Goal: Information Seeking & Learning: Learn about a topic

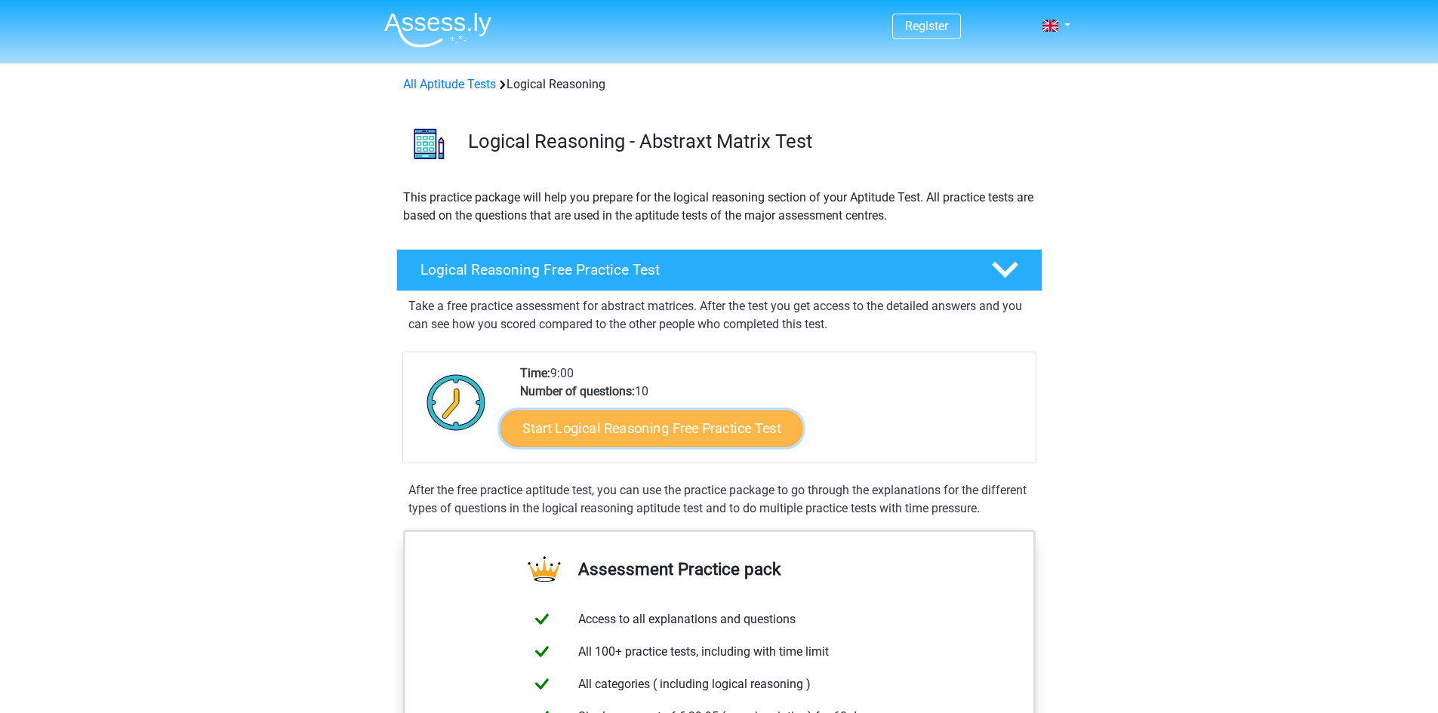
click at [703, 423] on link "Start Logical Reasoning Free Practice Test" at bounding box center [651, 428] width 302 height 36
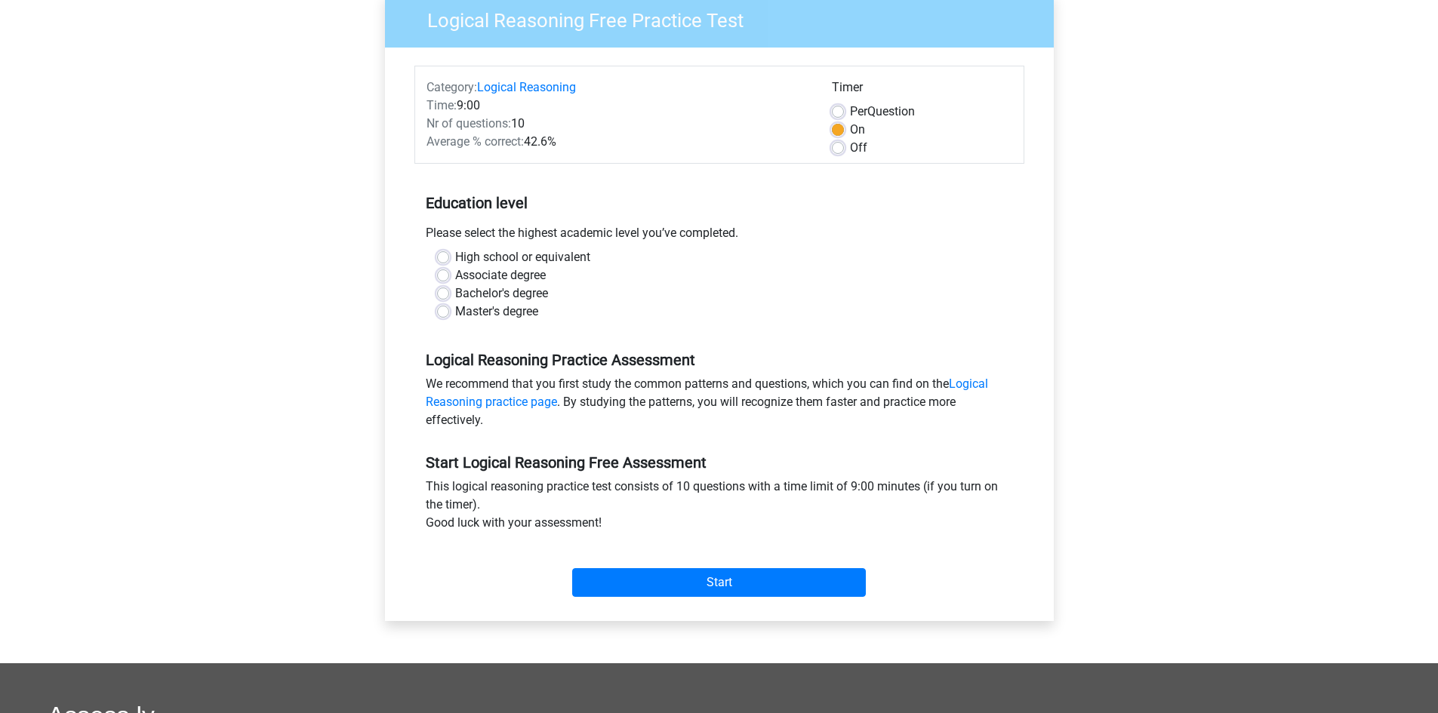
scroll to position [131, 0]
click at [451, 291] on div "Bachelor's degree" at bounding box center [719, 293] width 565 height 18
click at [455, 291] on label "Bachelor's degree" at bounding box center [501, 293] width 93 height 18
click at [441, 291] on input "Bachelor's degree" at bounding box center [443, 291] width 12 height 15
radio input "true"
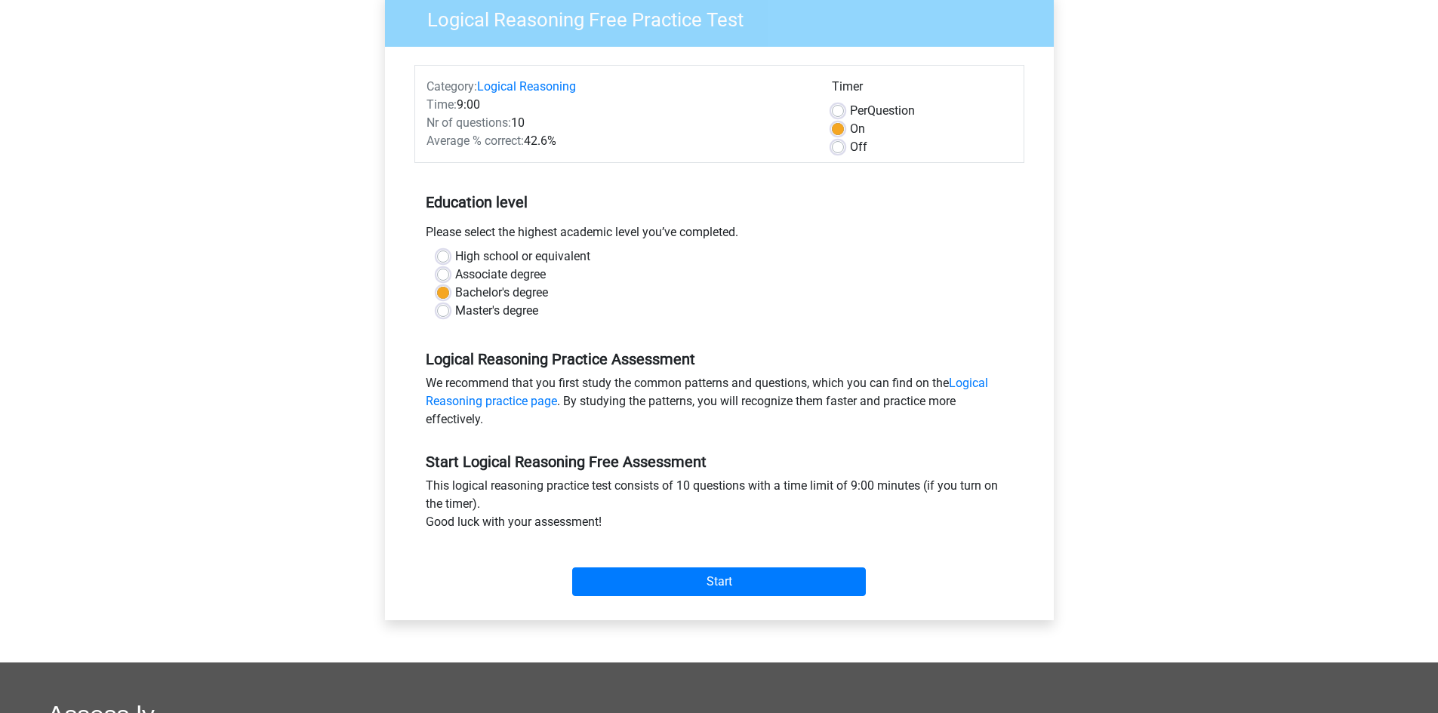
click at [850, 149] on label "Off" at bounding box center [858, 147] width 17 height 18
click at [838, 149] on input "Off" at bounding box center [838, 145] width 12 height 15
radio input "true"
click at [655, 581] on input "Start" at bounding box center [719, 582] width 294 height 29
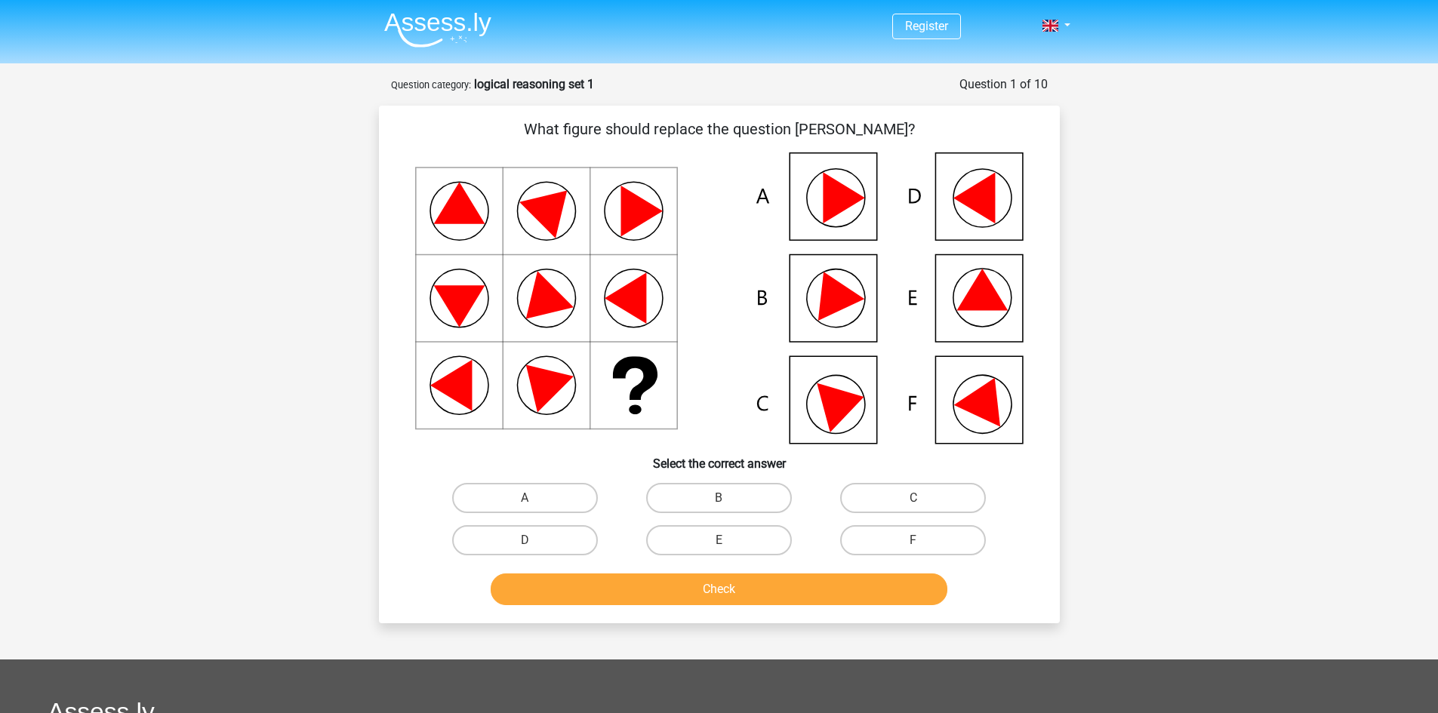
click at [964, 286] on icon at bounding box center [719, 297] width 608 height 291
click at [710, 546] on label "E" at bounding box center [719, 540] width 146 height 30
click at [719, 546] on input "E" at bounding box center [724, 546] width 10 height 10
radio input "true"
click at [701, 587] on button "Check" at bounding box center [719, 590] width 457 height 32
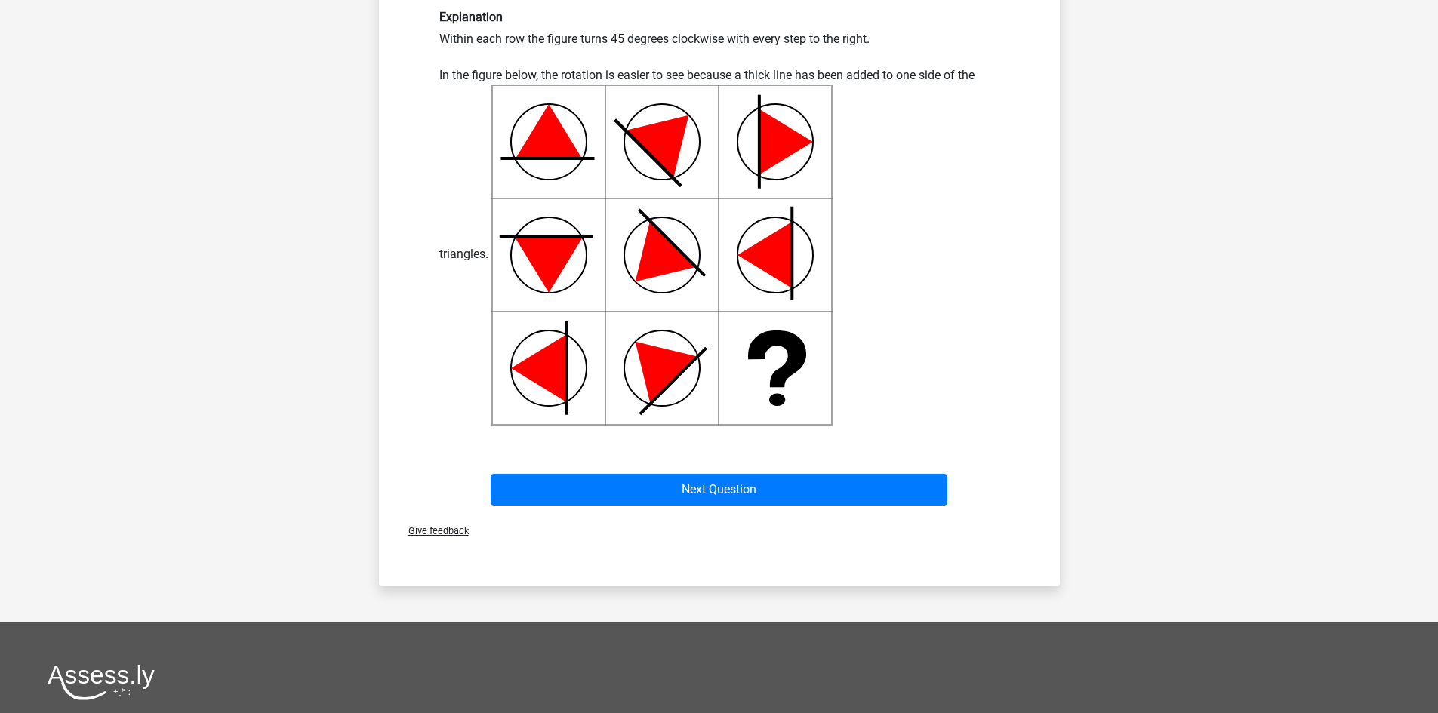
scroll to position [537, 0]
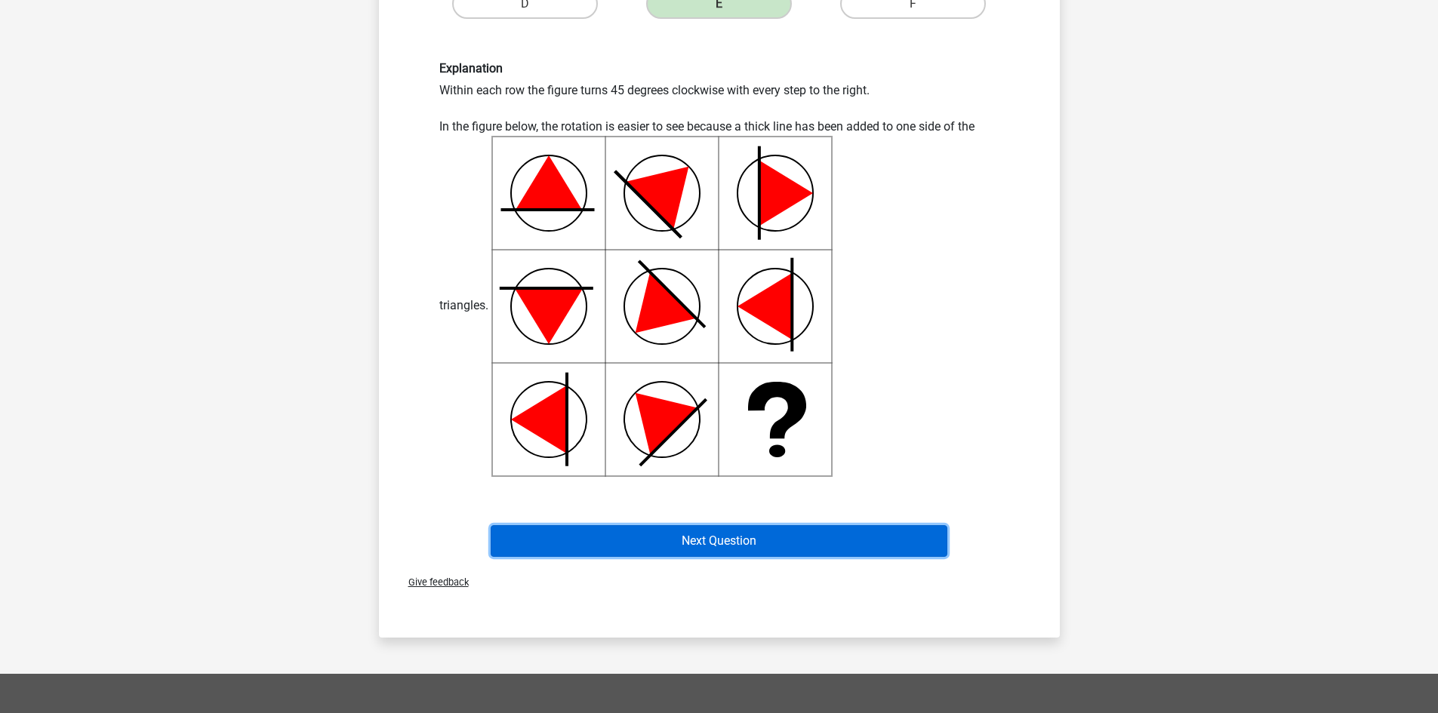
click at [648, 537] on button "Next Question" at bounding box center [719, 541] width 457 height 32
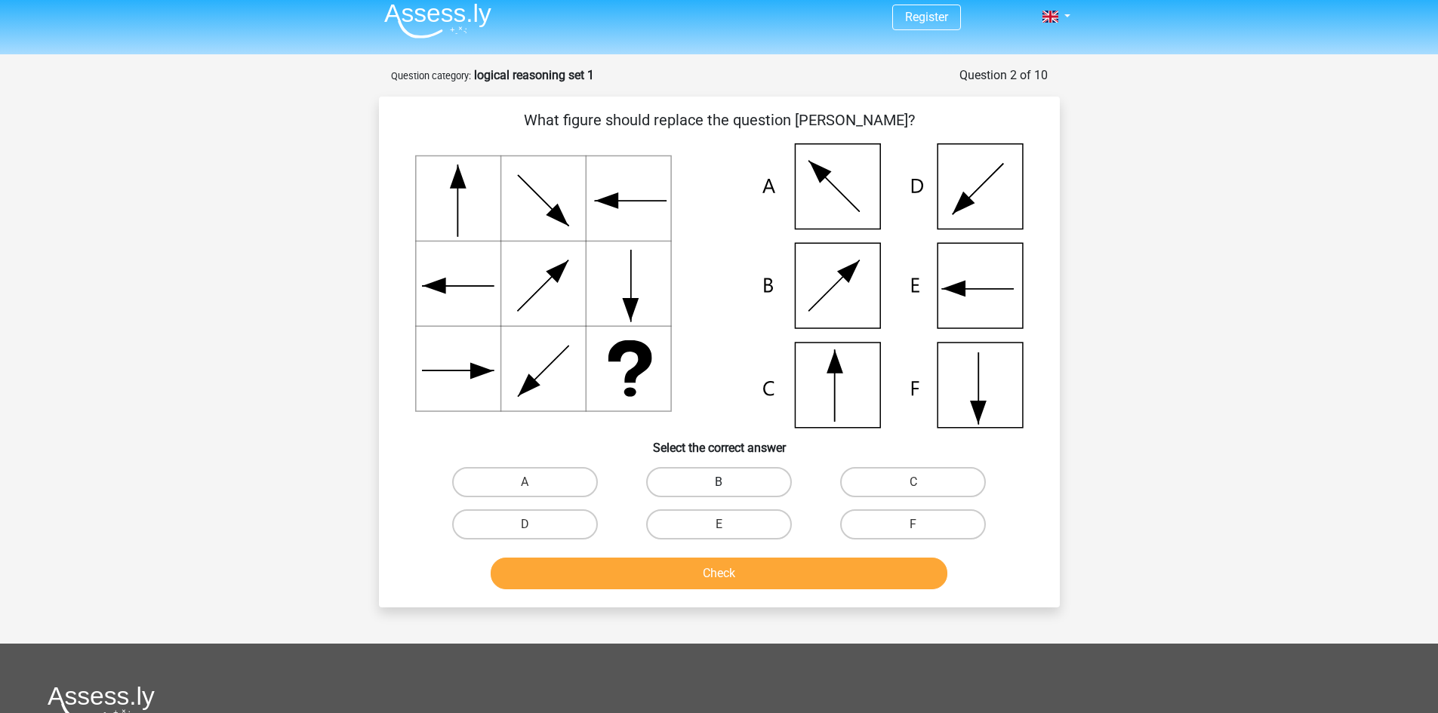
scroll to position [8, 0]
click at [882, 486] on label "C" at bounding box center [913, 483] width 146 height 30
click at [913, 486] on input "C" at bounding box center [918, 488] width 10 height 10
radio input "true"
click at [670, 569] on button "Check" at bounding box center [719, 575] width 457 height 32
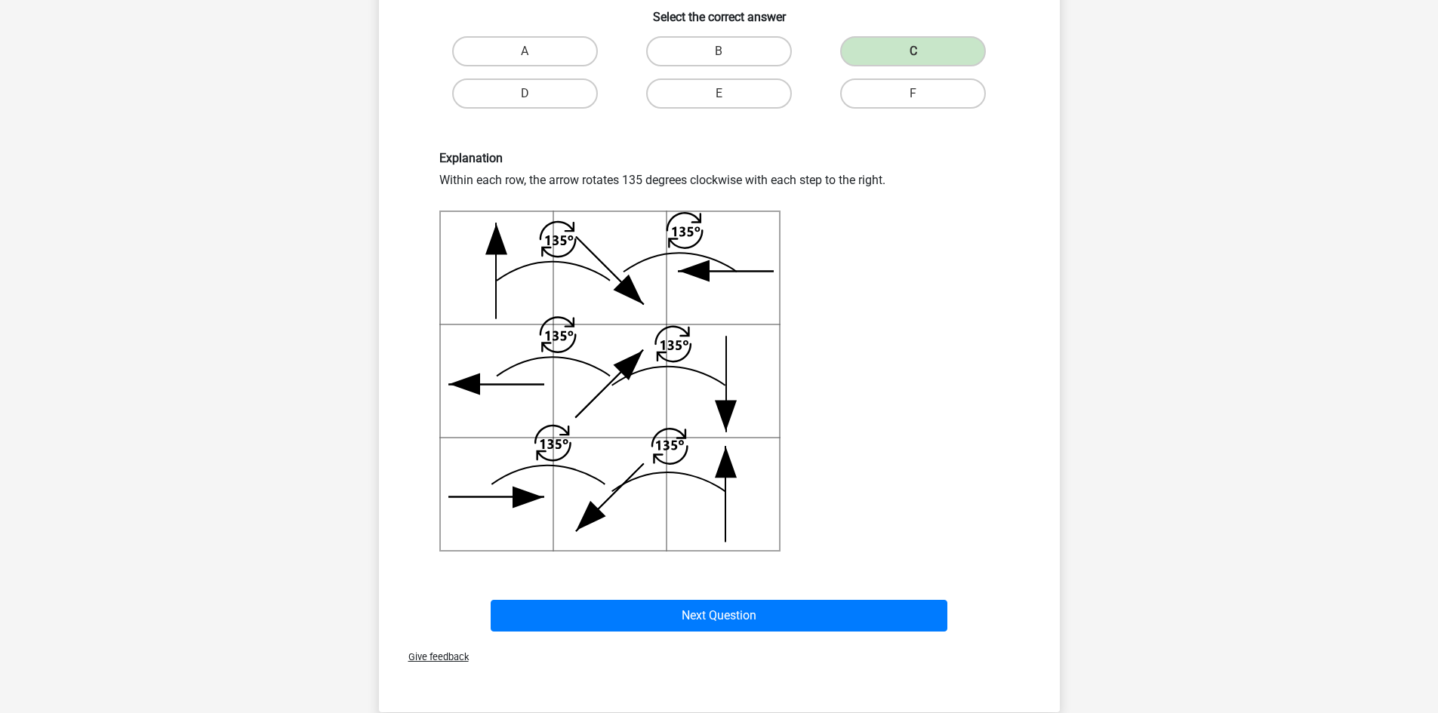
scroll to position [447, 0]
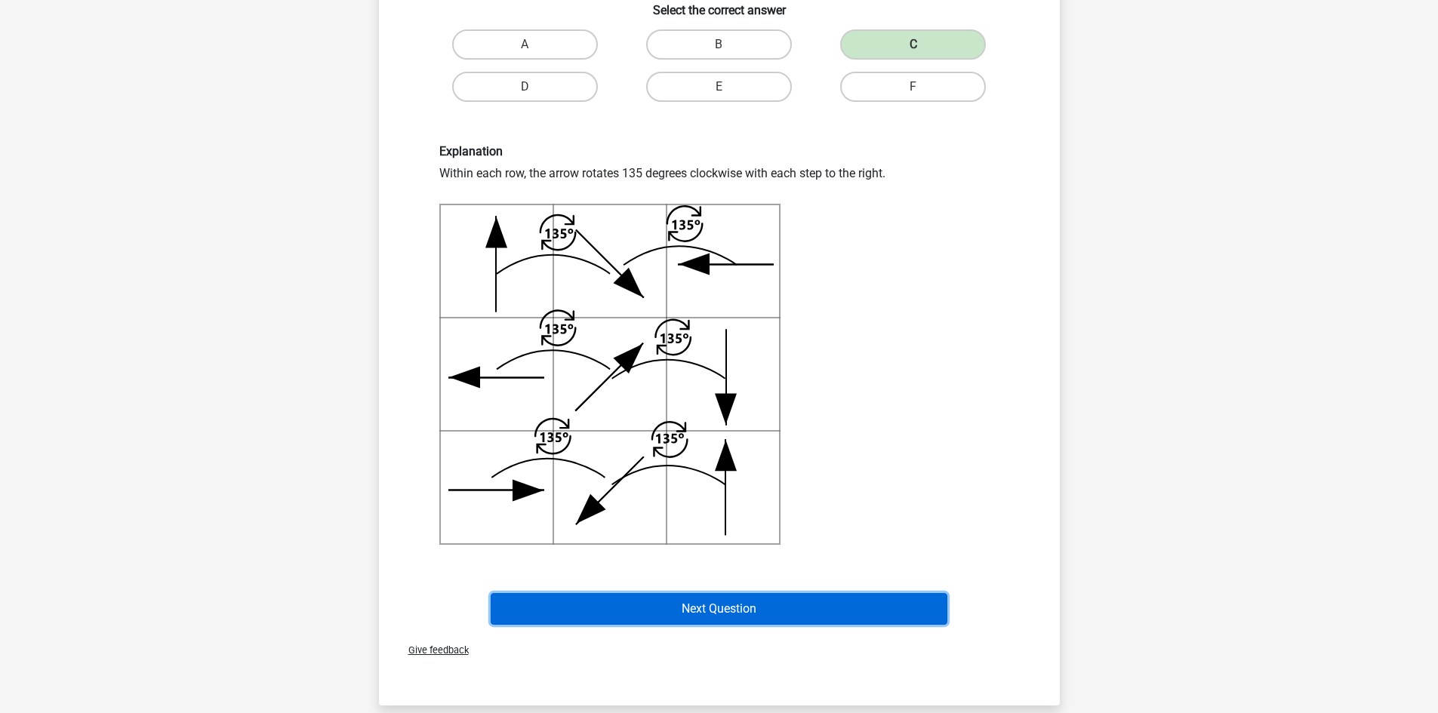
click at [701, 602] on button "Next Question" at bounding box center [719, 609] width 457 height 32
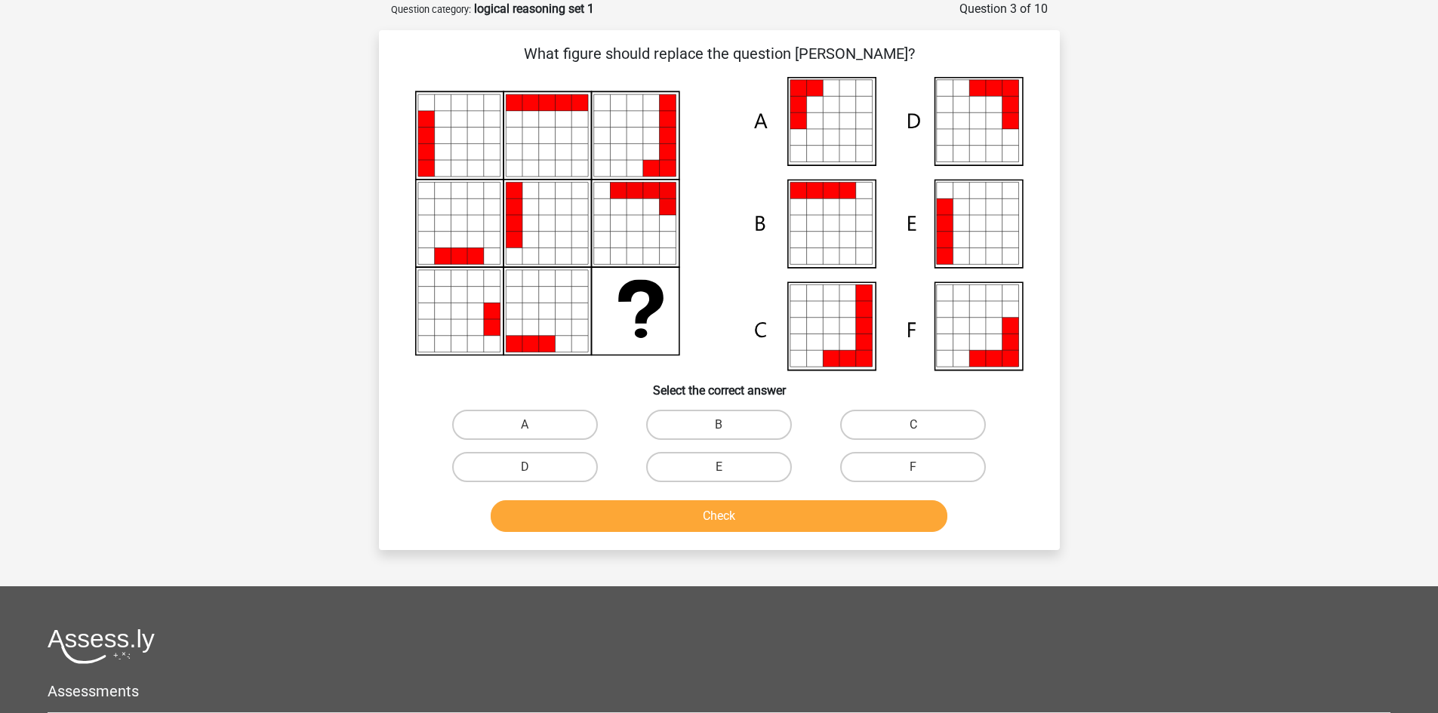
scroll to position [0, 0]
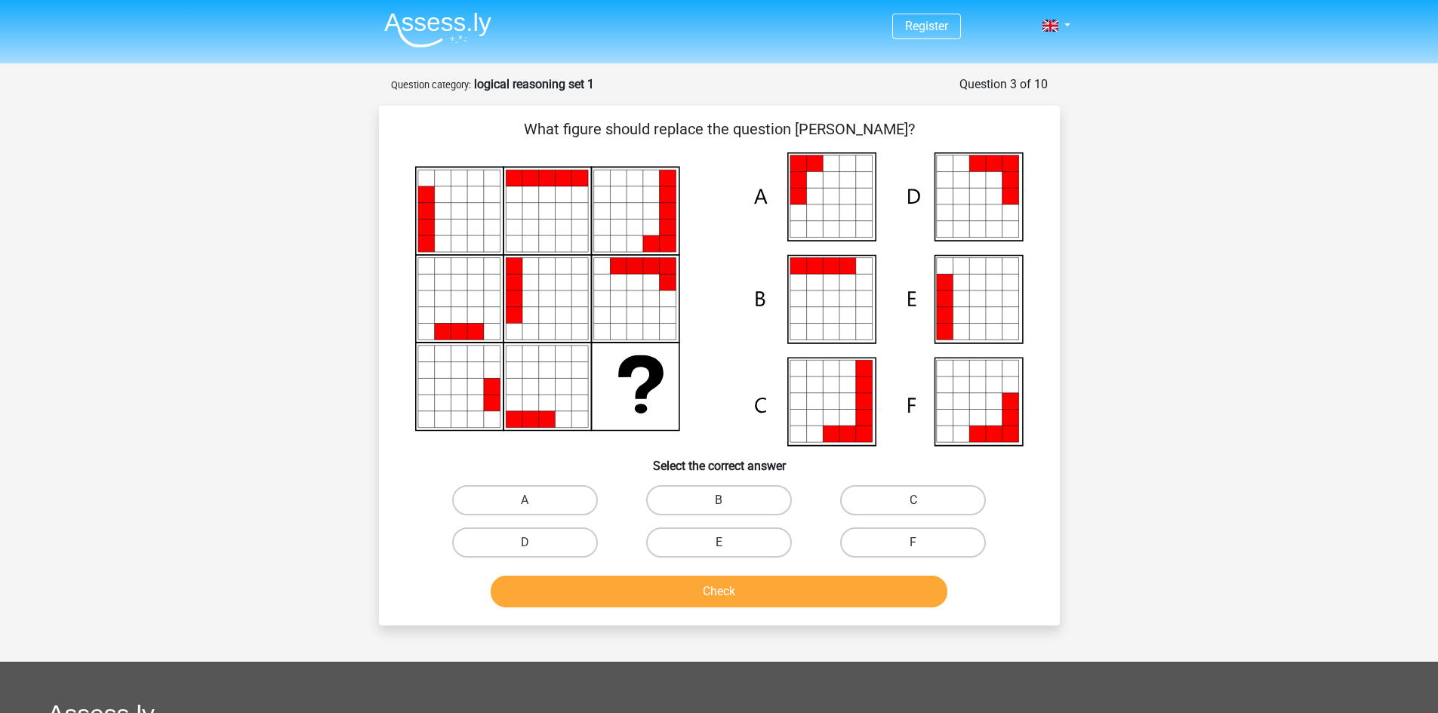
click at [488, 244] on icon at bounding box center [491, 244] width 17 height 17
click at [534, 495] on label "A" at bounding box center [525, 500] width 146 height 30
click at [534, 500] on input "A" at bounding box center [530, 505] width 10 height 10
radio input "true"
click at [608, 601] on button "Check" at bounding box center [719, 592] width 457 height 32
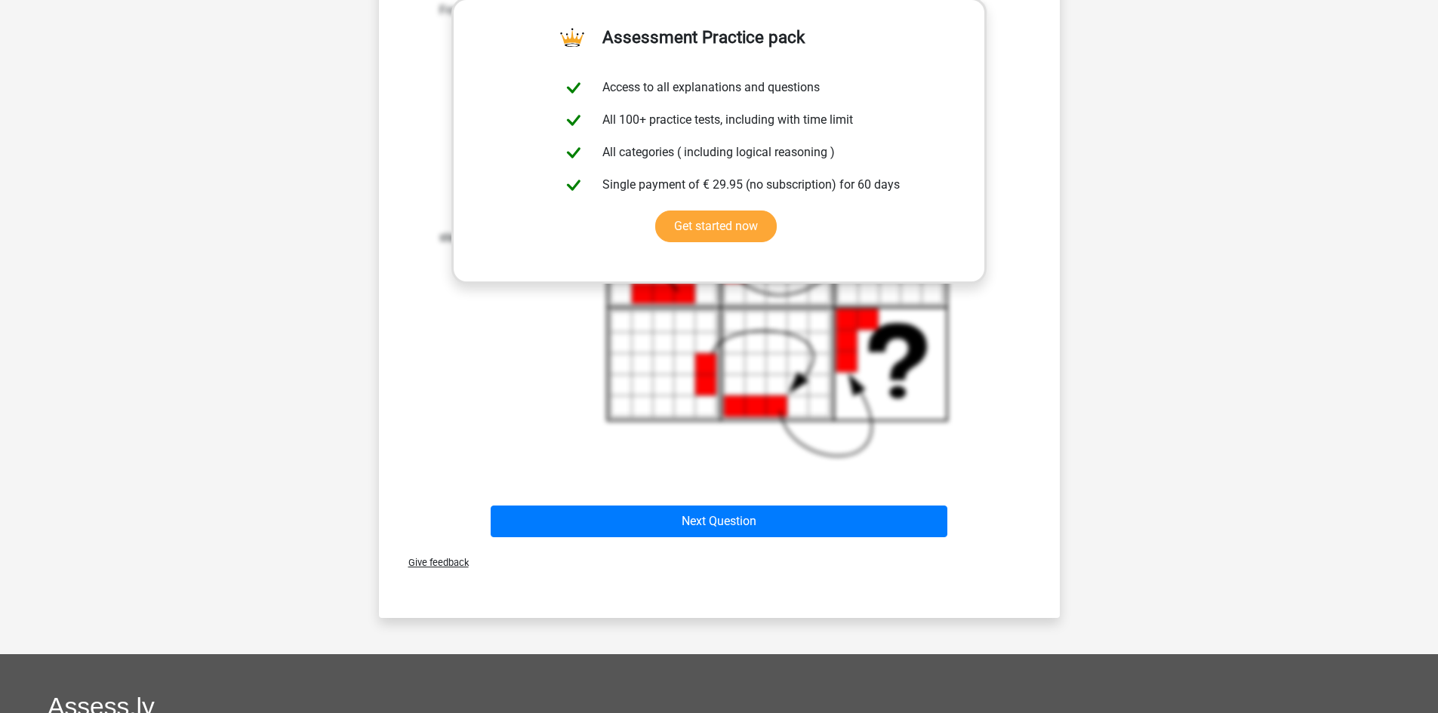
scroll to position [648, 0]
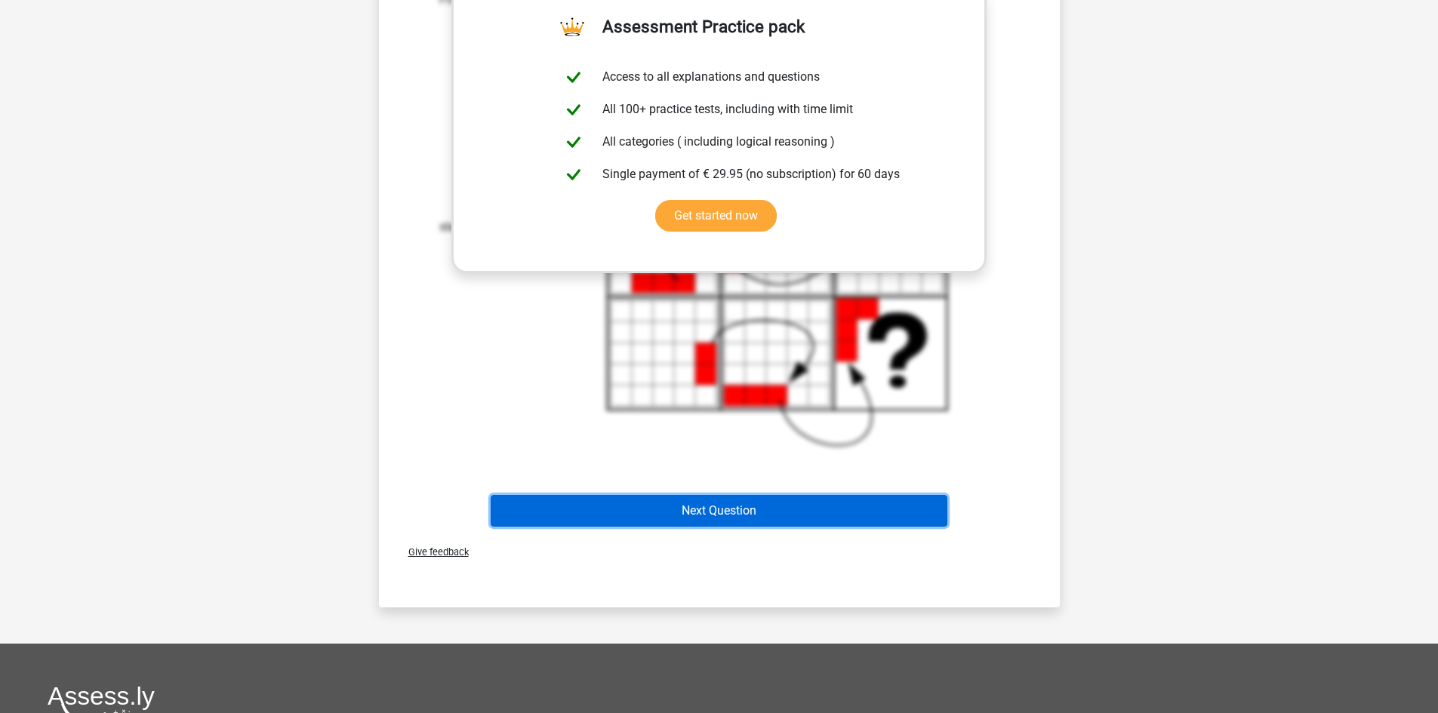
click at [731, 502] on button "Next Question" at bounding box center [719, 511] width 457 height 32
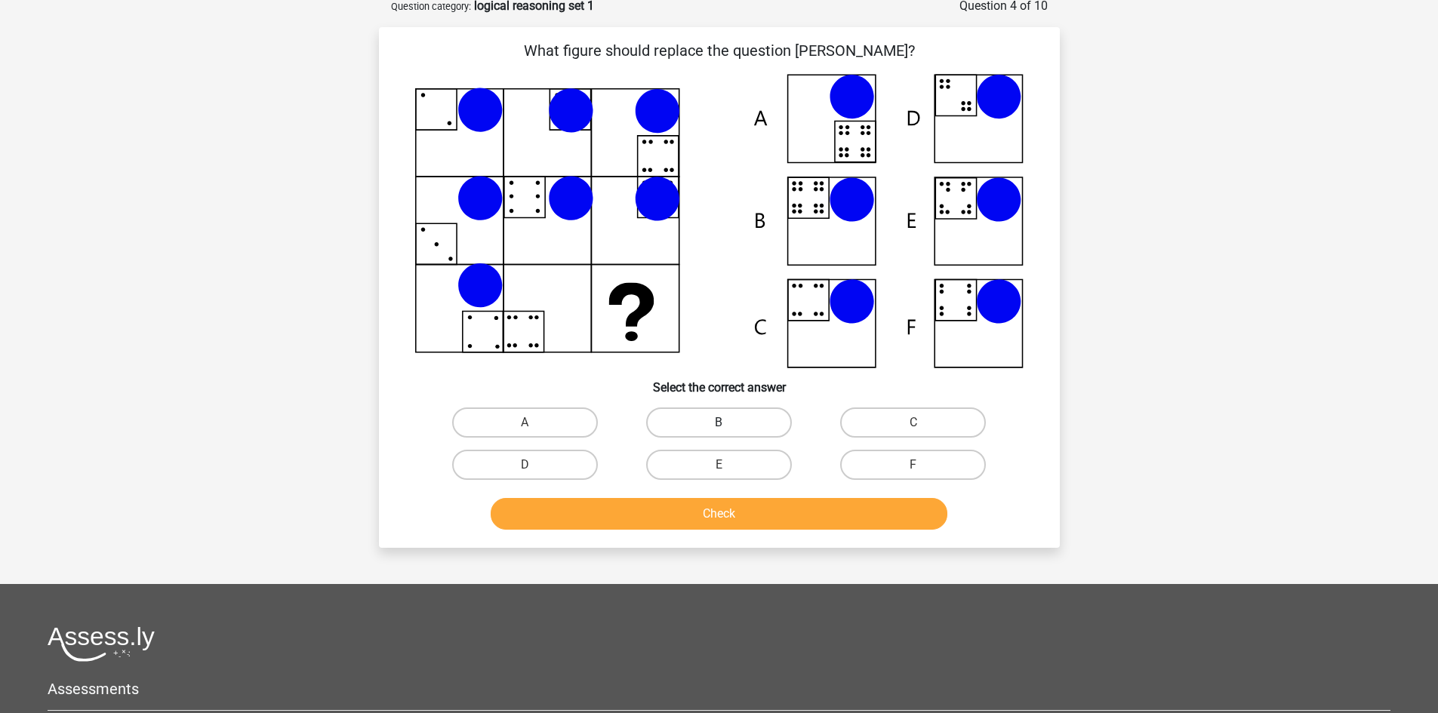
scroll to position [75, 0]
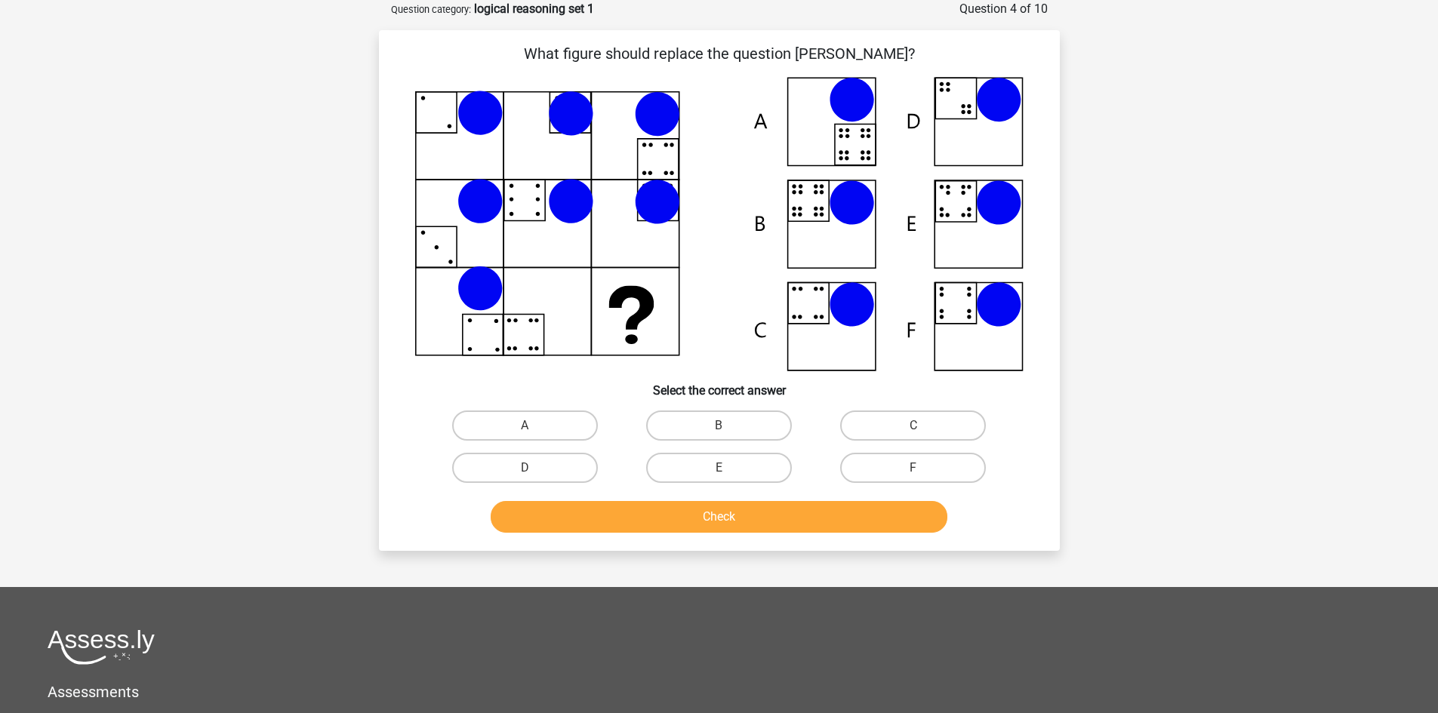
click at [673, 156] on icon at bounding box center [719, 224] width 608 height 294
click at [888, 420] on label "C" at bounding box center [913, 426] width 146 height 30
click at [913, 426] on input "C" at bounding box center [918, 431] width 10 height 10
radio input "true"
click at [753, 519] on button "Check" at bounding box center [719, 517] width 457 height 32
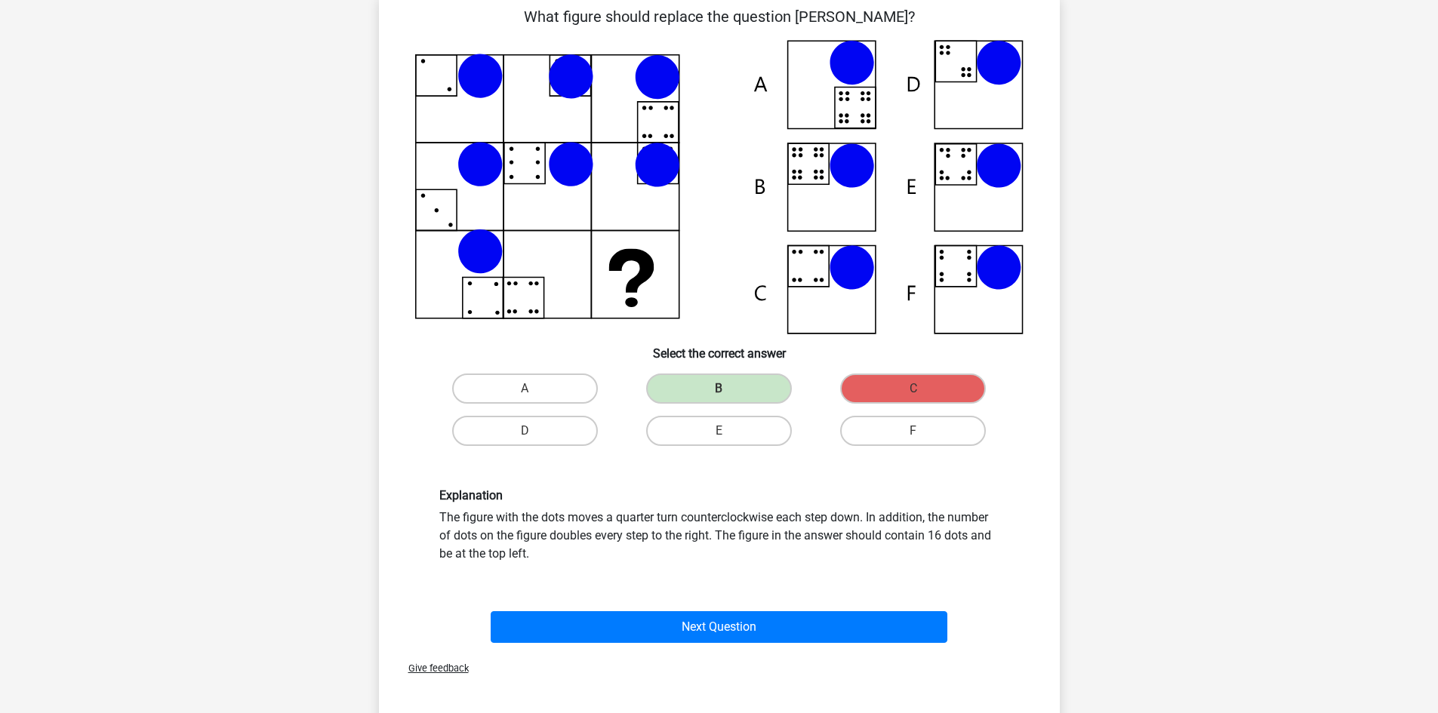
scroll to position [109, 0]
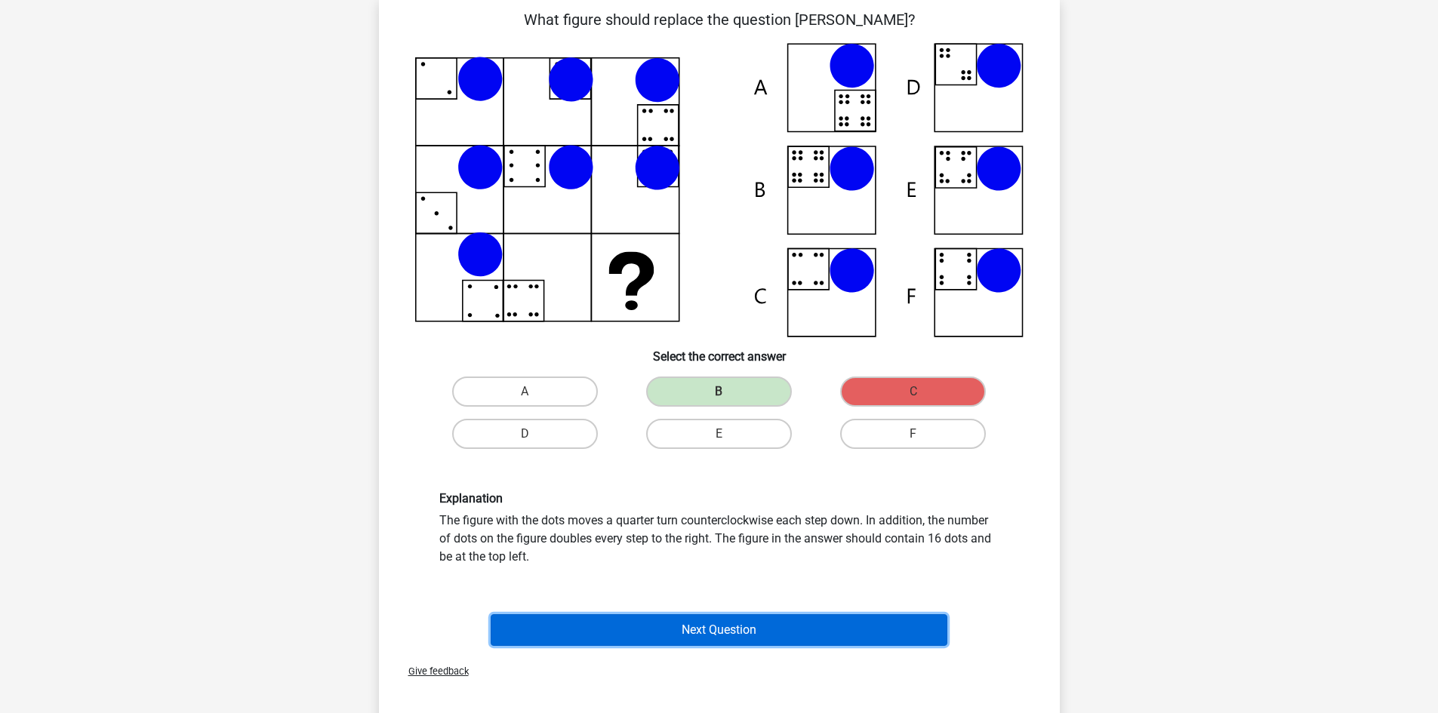
click at [661, 629] on button "Next Question" at bounding box center [719, 630] width 457 height 32
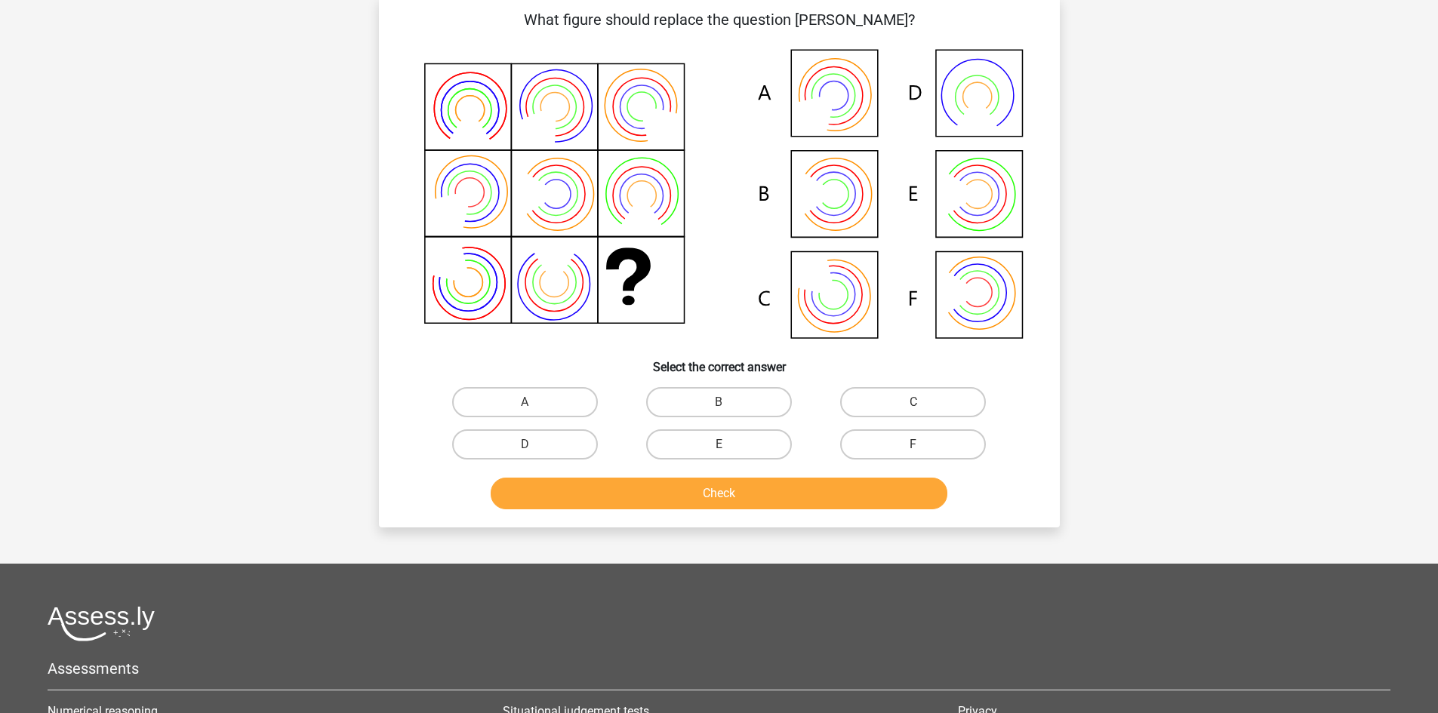
scroll to position [75, 0]
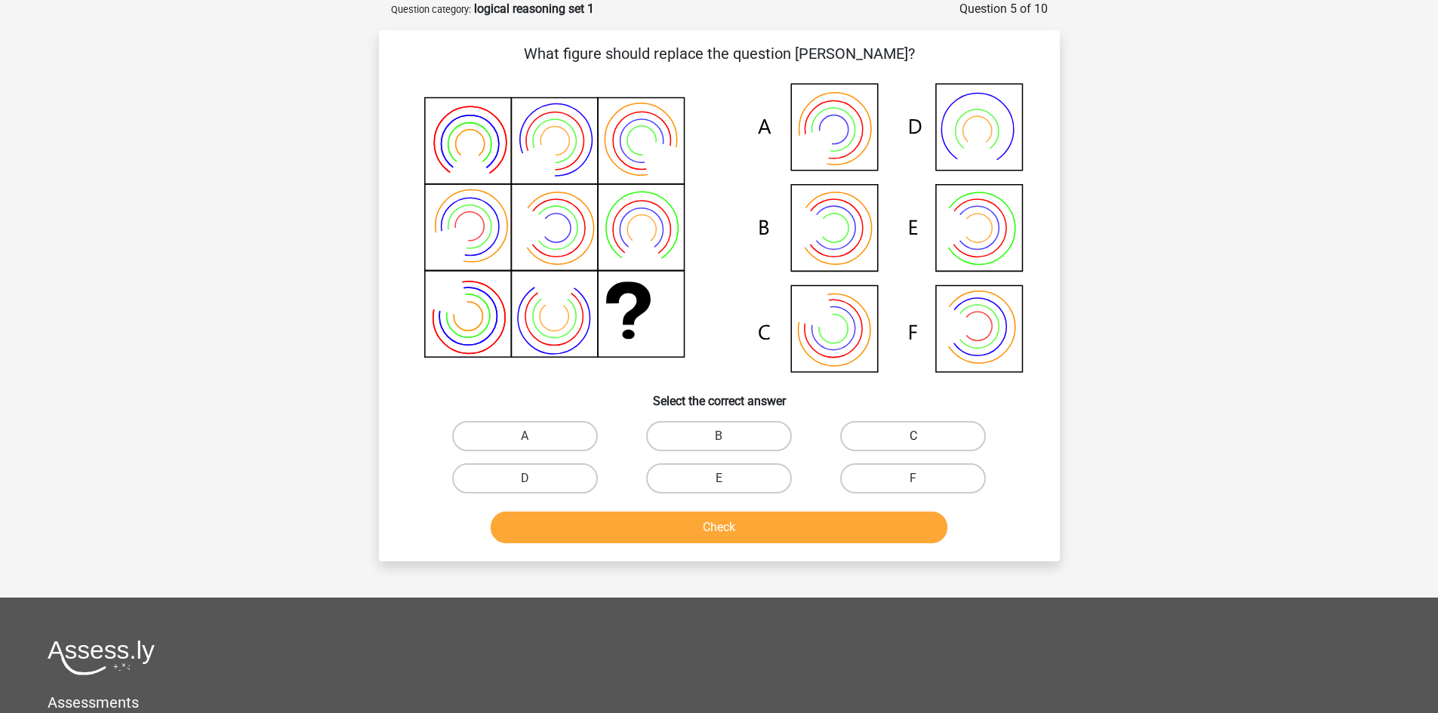
click at [902, 426] on label "C" at bounding box center [913, 436] width 146 height 30
click at [913, 436] on input "C" at bounding box center [918, 441] width 10 height 10
radio input "true"
click at [705, 521] on button "Check" at bounding box center [719, 528] width 457 height 32
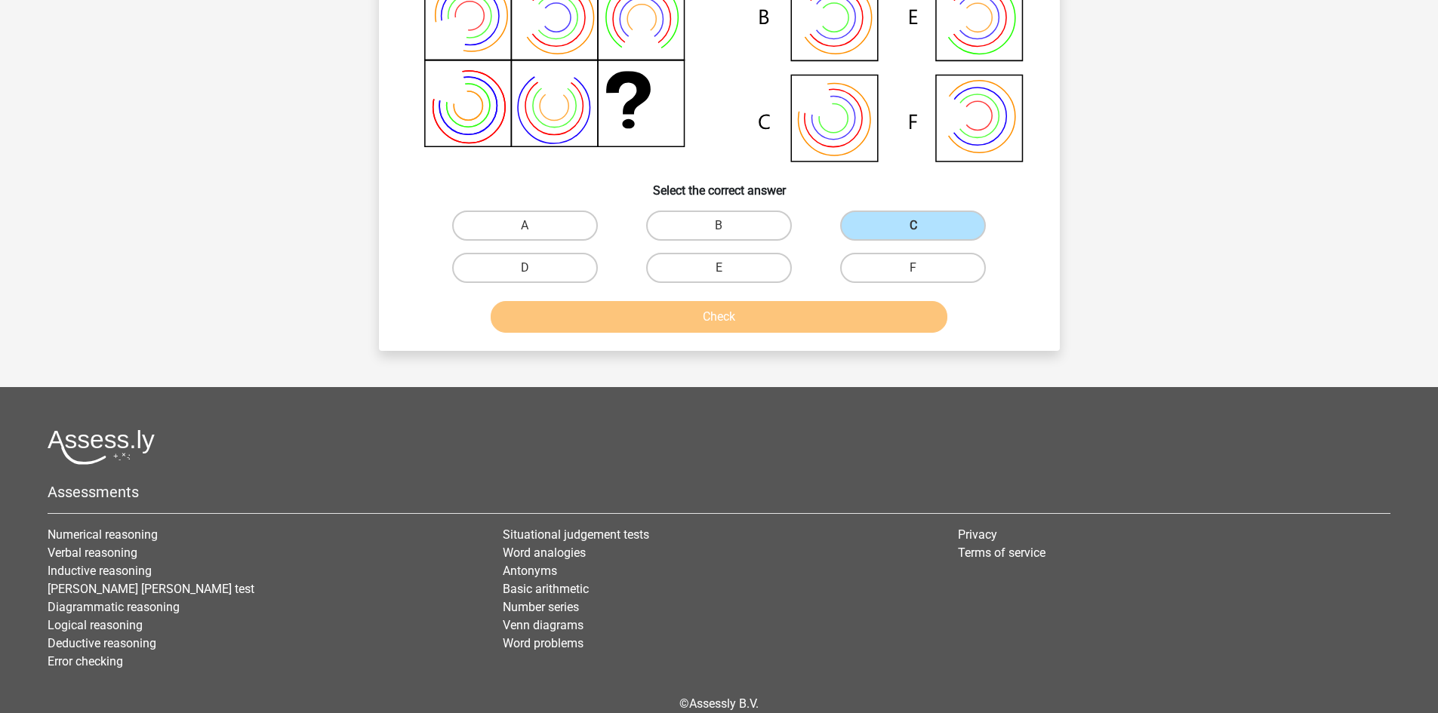
scroll to position [0, 0]
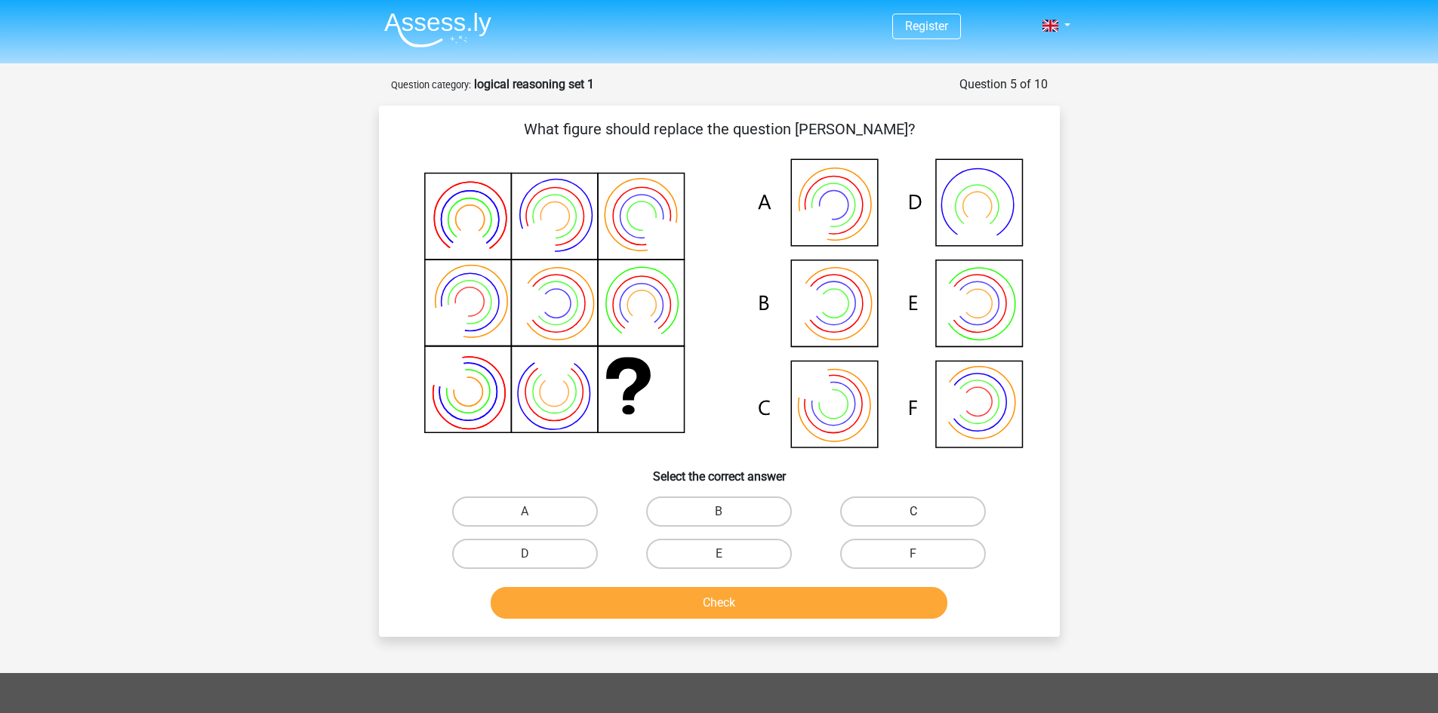
click at [925, 507] on label "C" at bounding box center [913, 512] width 146 height 30
click at [923, 512] on input "C" at bounding box center [918, 517] width 10 height 10
radio input "true"
click at [734, 599] on button "Check" at bounding box center [719, 603] width 457 height 32
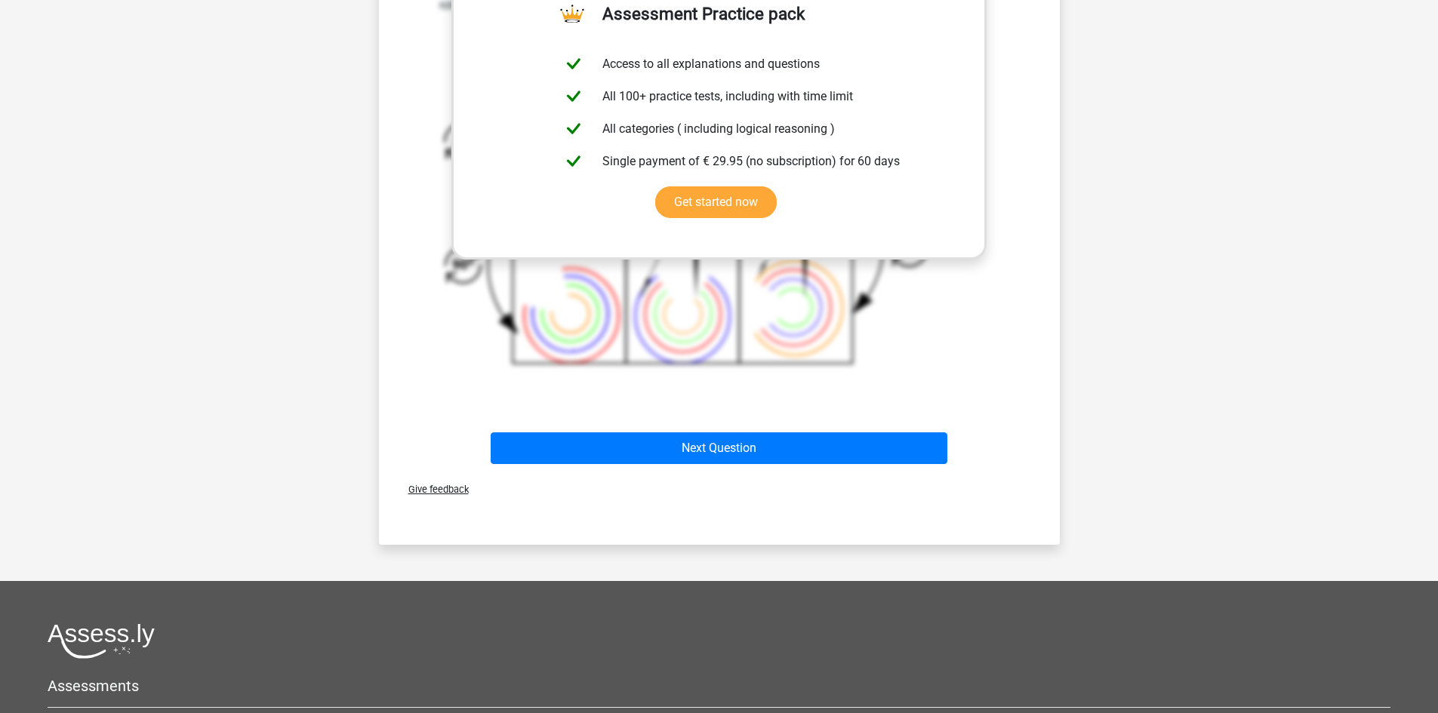
scroll to position [684, 0]
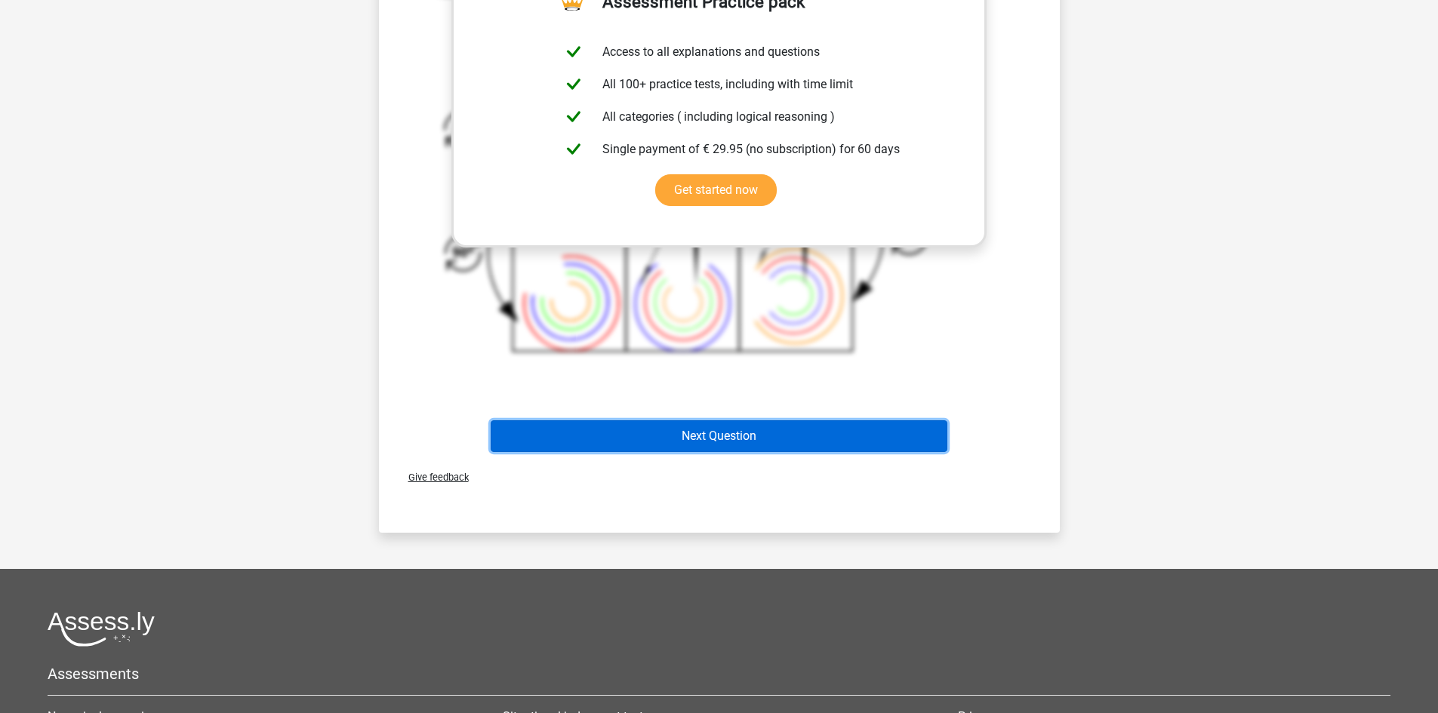
click at [673, 444] on button "Next Question" at bounding box center [719, 436] width 457 height 32
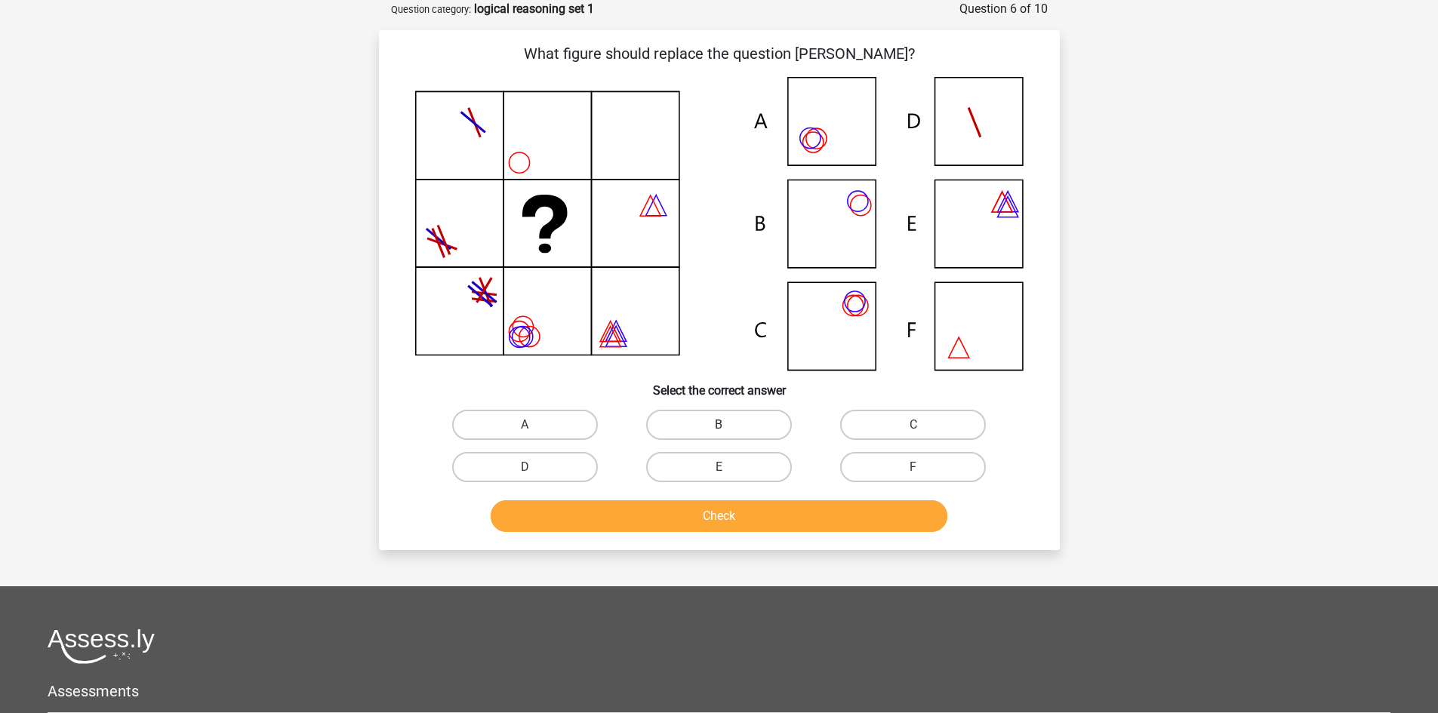
click at [669, 430] on label "B" at bounding box center [719, 425] width 146 height 30
click at [719, 430] on input "B" at bounding box center [724, 430] width 10 height 10
radio input "true"
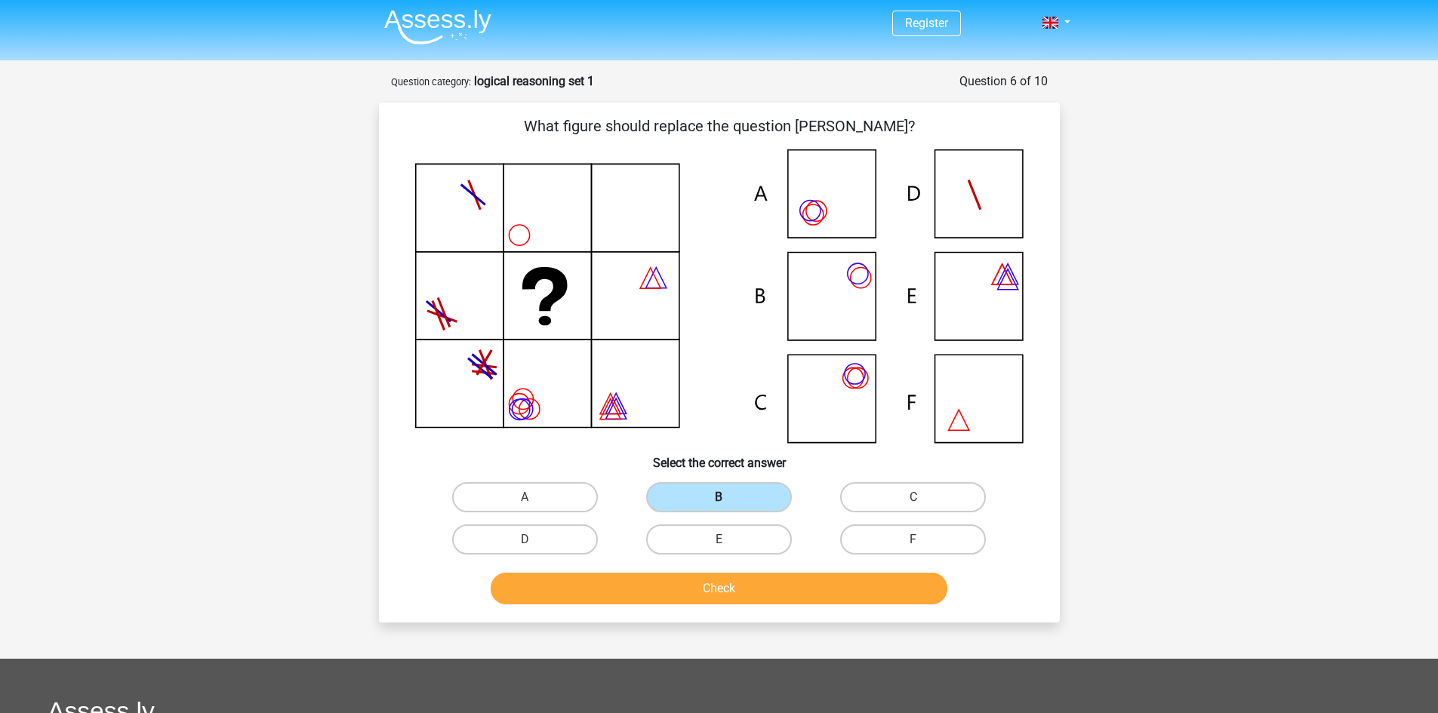
scroll to position [2, 0]
click at [906, 486] on label "C" at bounding box center [913, 498] width 146 height 30
click at [913, 498] on input "C" at bounding box center [918, 503] width 10 height 10
radio input "true"
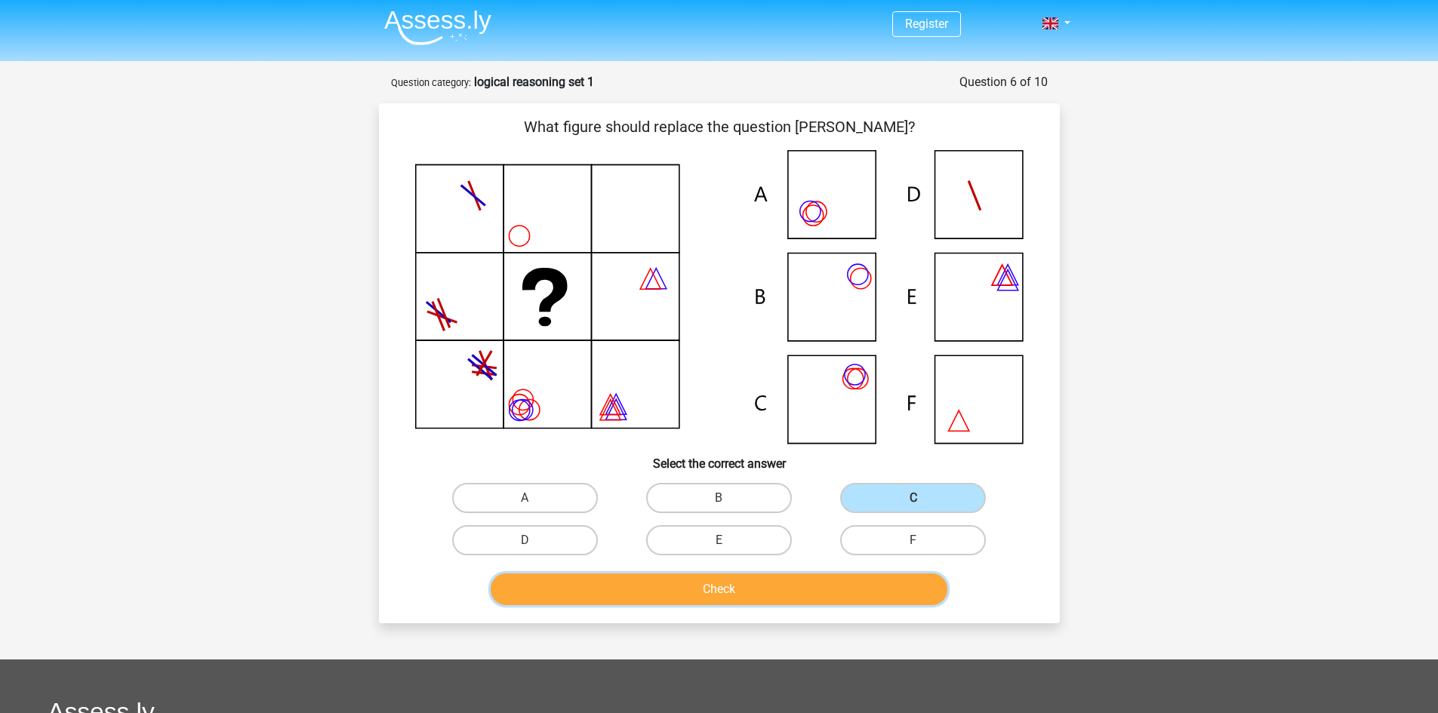
click at [775, 591] on button "Check" at bounding box center [719, 590] width 457 height 32
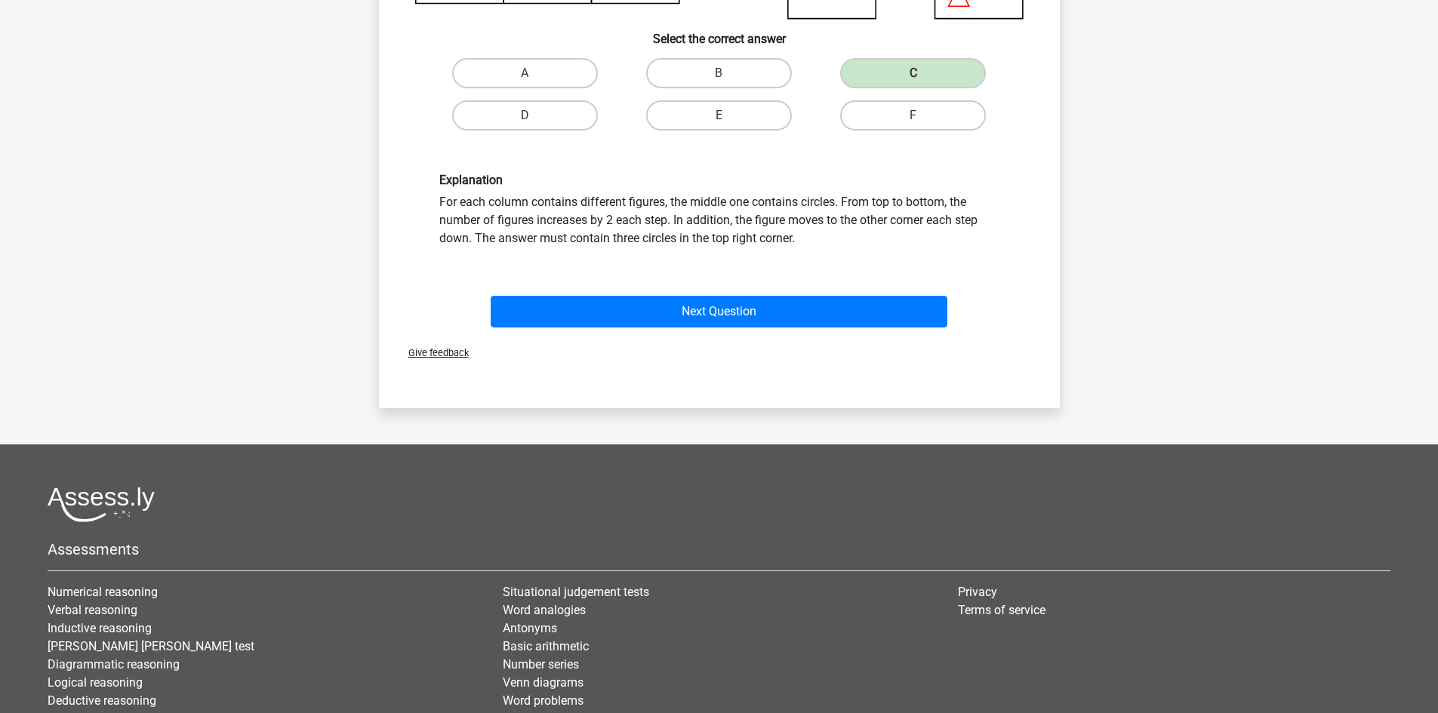
scroll to position [428, 0]
drag, startPoint x: 775, startPoint y: 591, endPoint x: 658, endPoint y: 498, distance: 148.8
click at [658, 498] on div at bounding box center [719, 503] width 1343 height 35
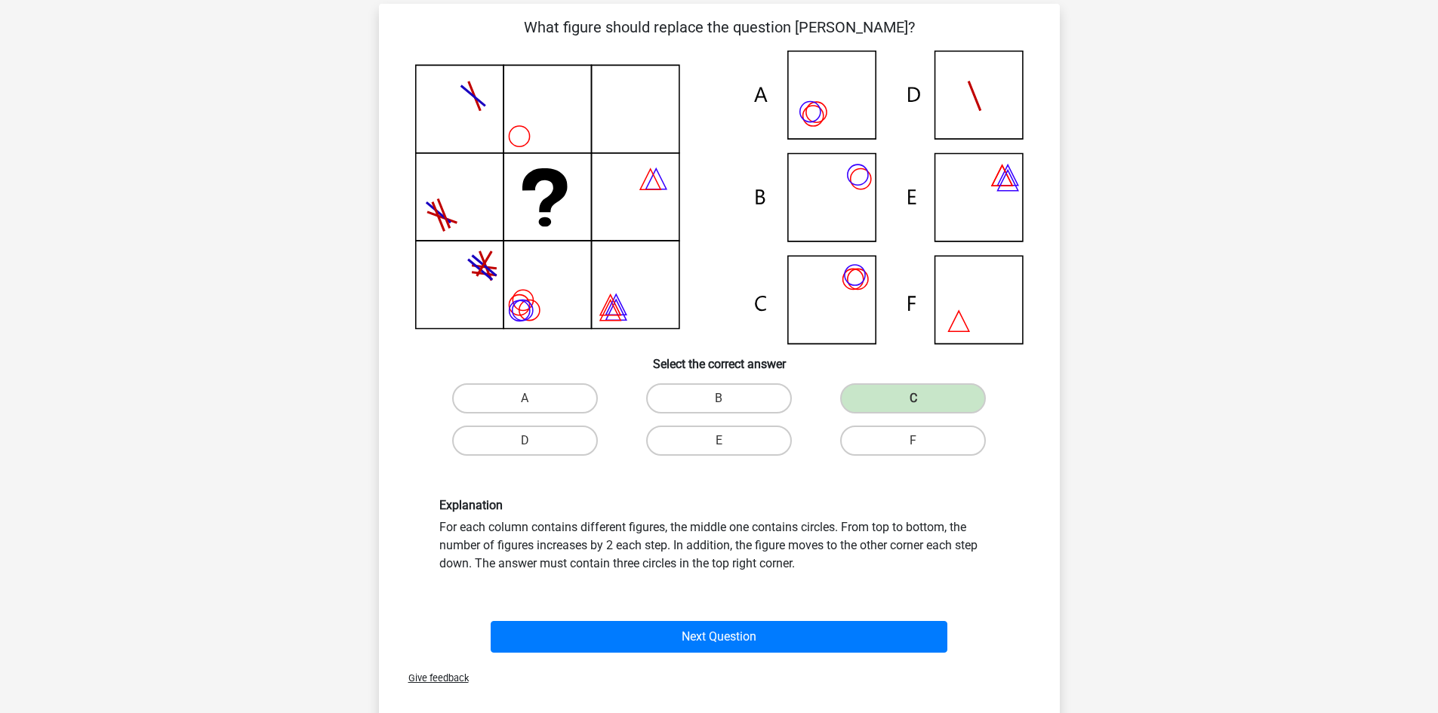
scroll to position [91, 0]
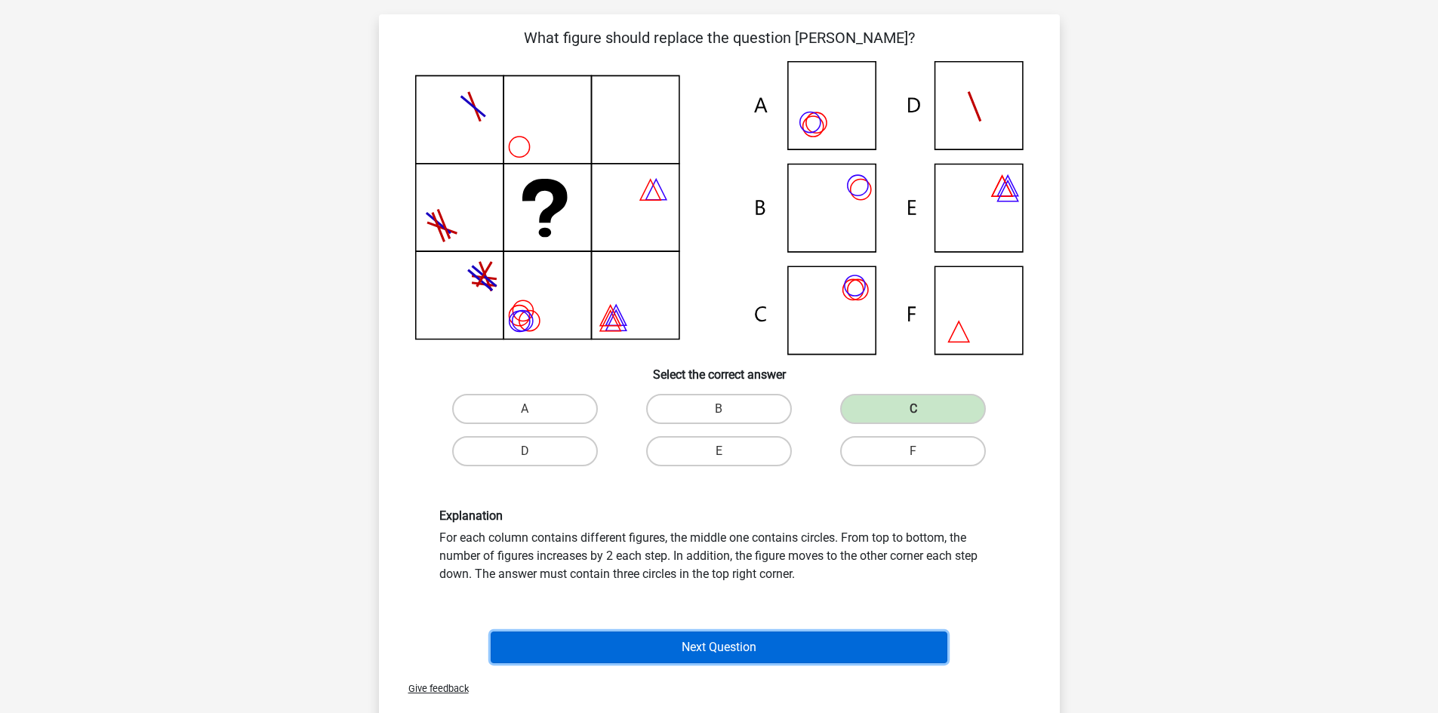
click at [759, 654] on button "Next Question" at bounding box center [719, 648] width 457 height 32
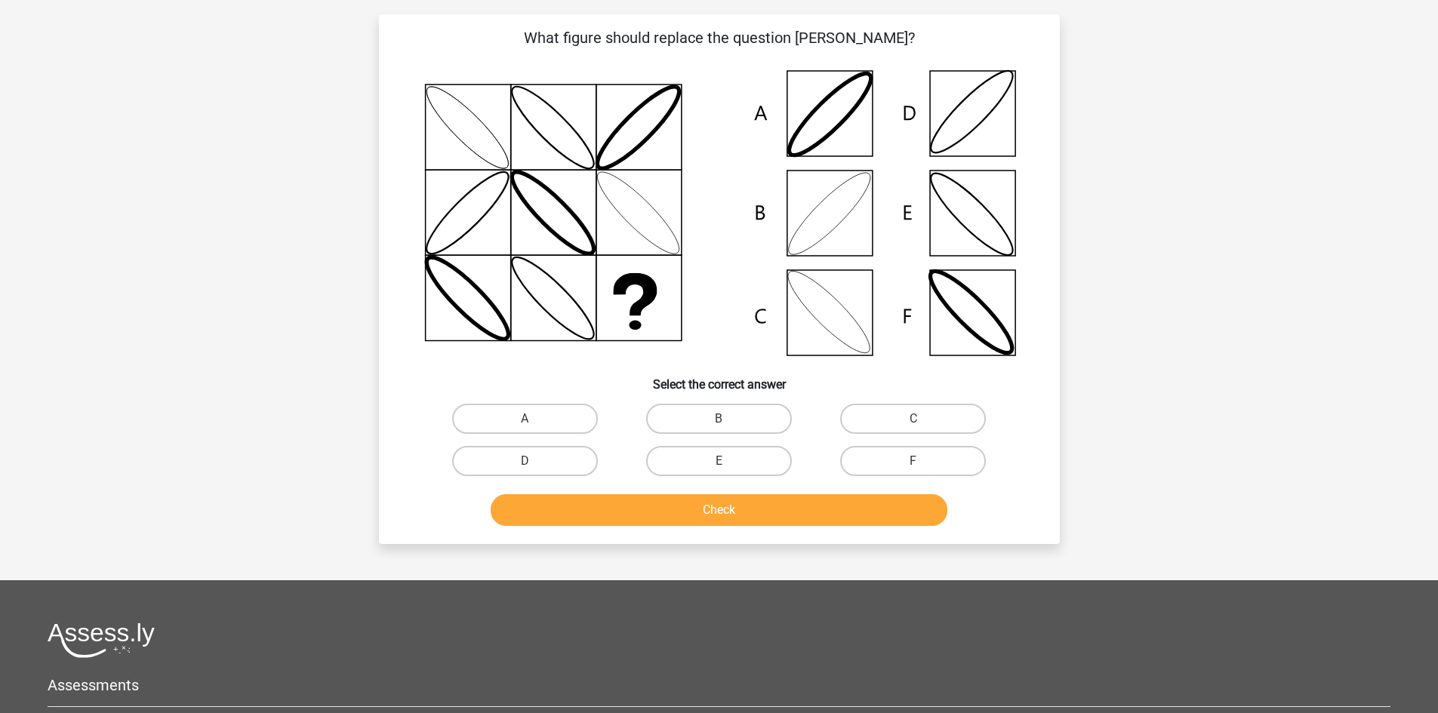
scroll to position [75, 0]
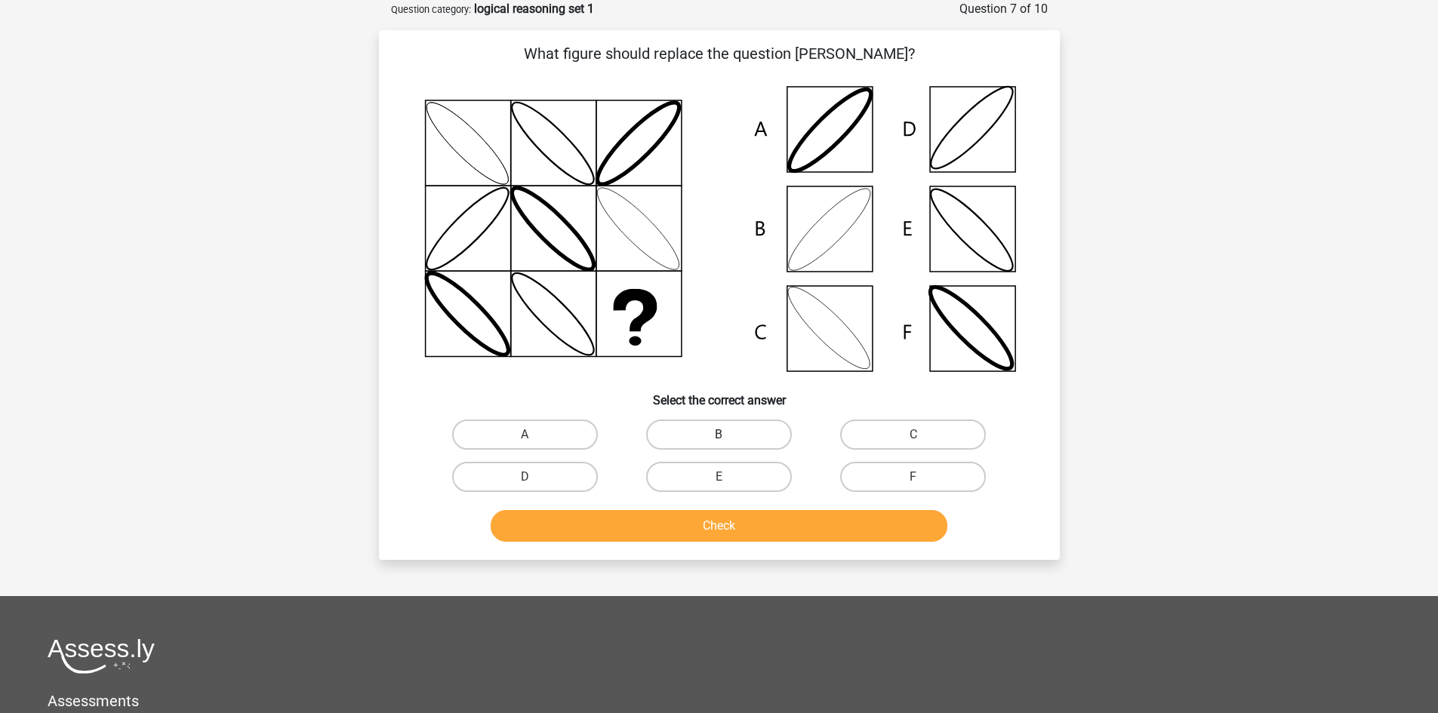
click at [713, 439] on label "B" at bounding box center [719, 435] width 146 height 30
click at [719, 439] on input "B" at bounding box center [724, 440] width 10 height 10
radio input "true"
click at [648, 522] on button "Check" at bounding box center [719, 526] width 457 height 32
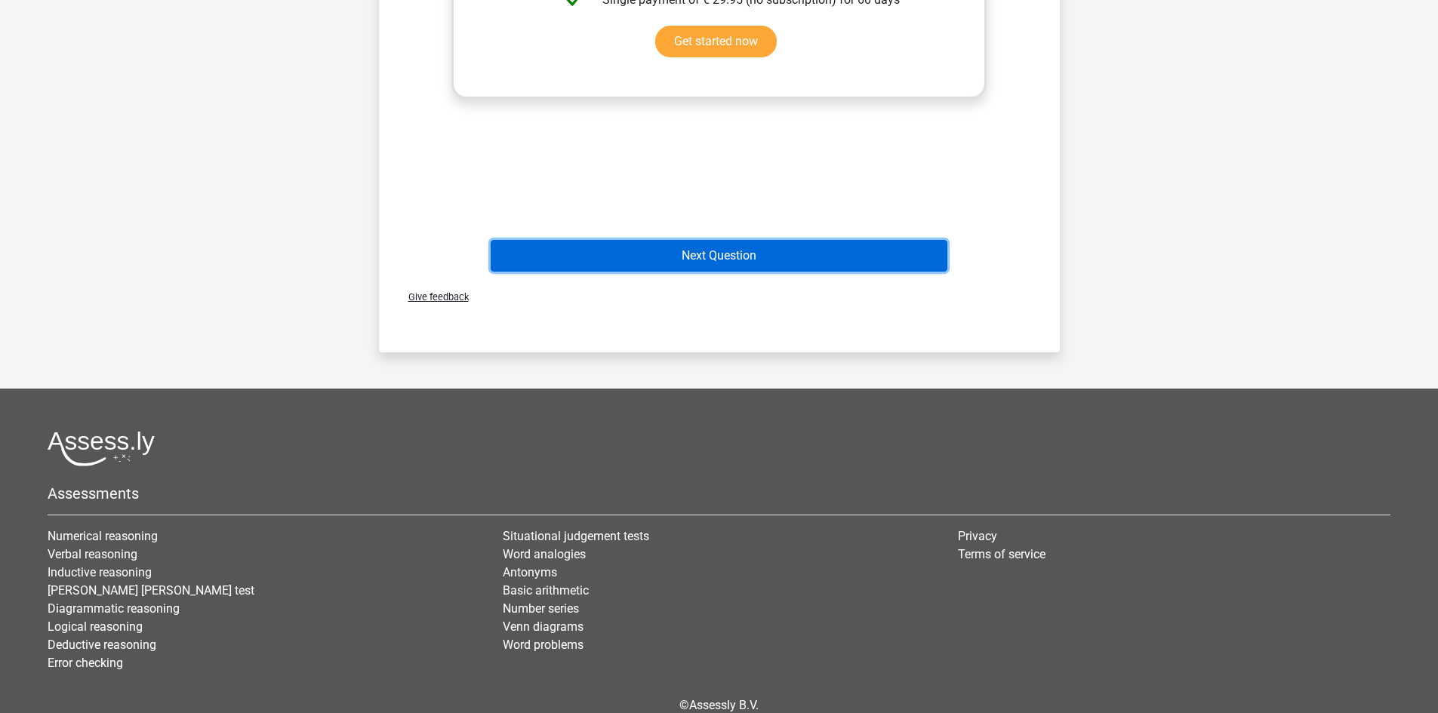
click at [719, 262] on button "Next Question" at bounding box center [719, 256] width 457 height 32
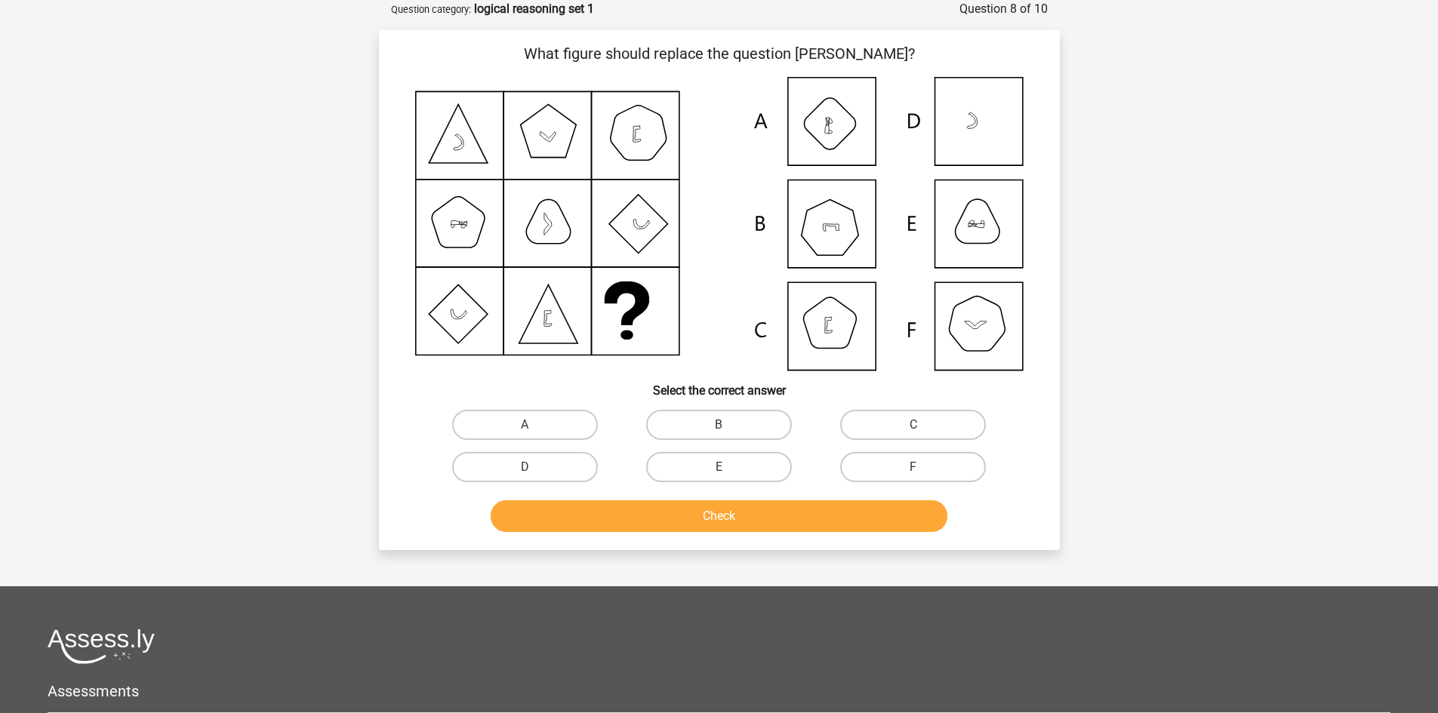
scroll to position [0, 0]
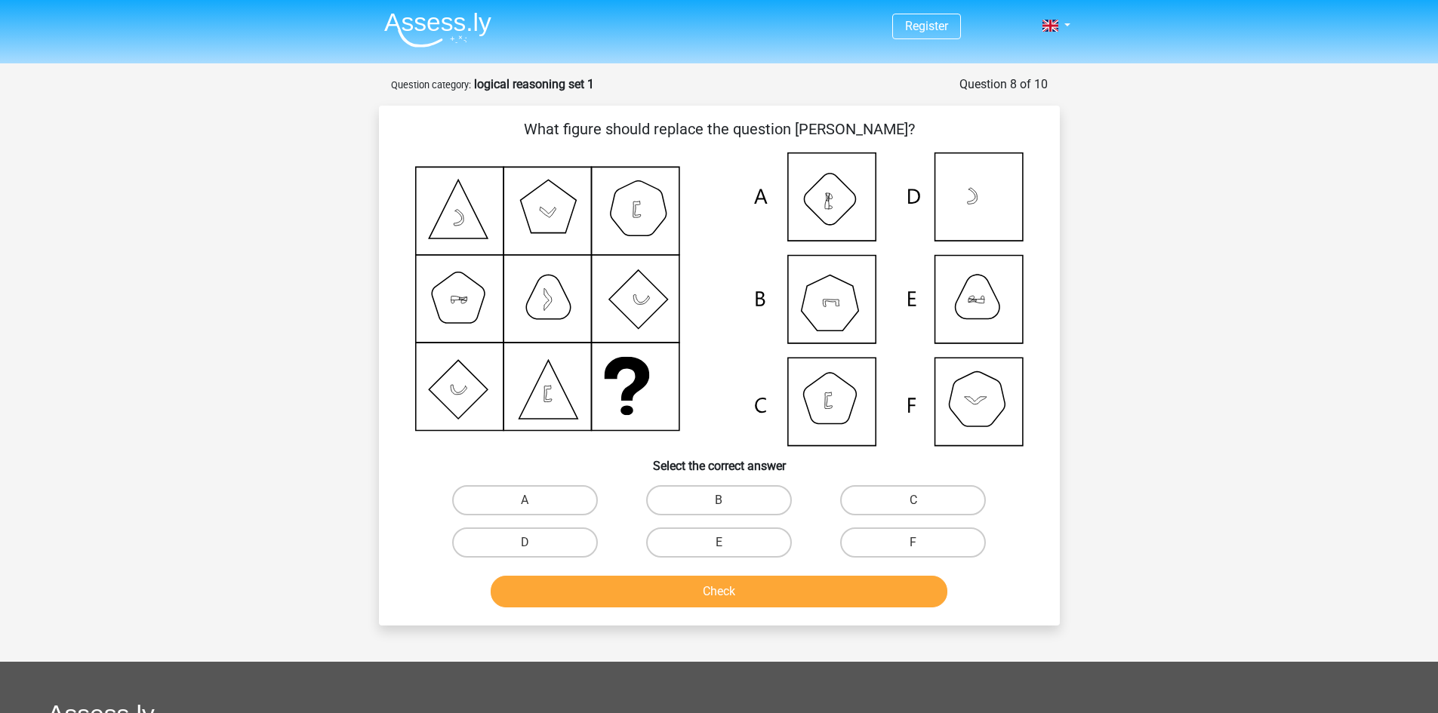
click at [978, 400] on icon at bounding box center [719, 299] width 608 height 294
click at [898, 531] on label "F" at bounding box center [913, 543] width 146 height 30
click at [913, 543] on input "F" at bounding box center [918, 548] width 10 height 10
radio input "true"
click at [805, 588] on button "Check" at bounding box center [719, 592] width 457 height 32
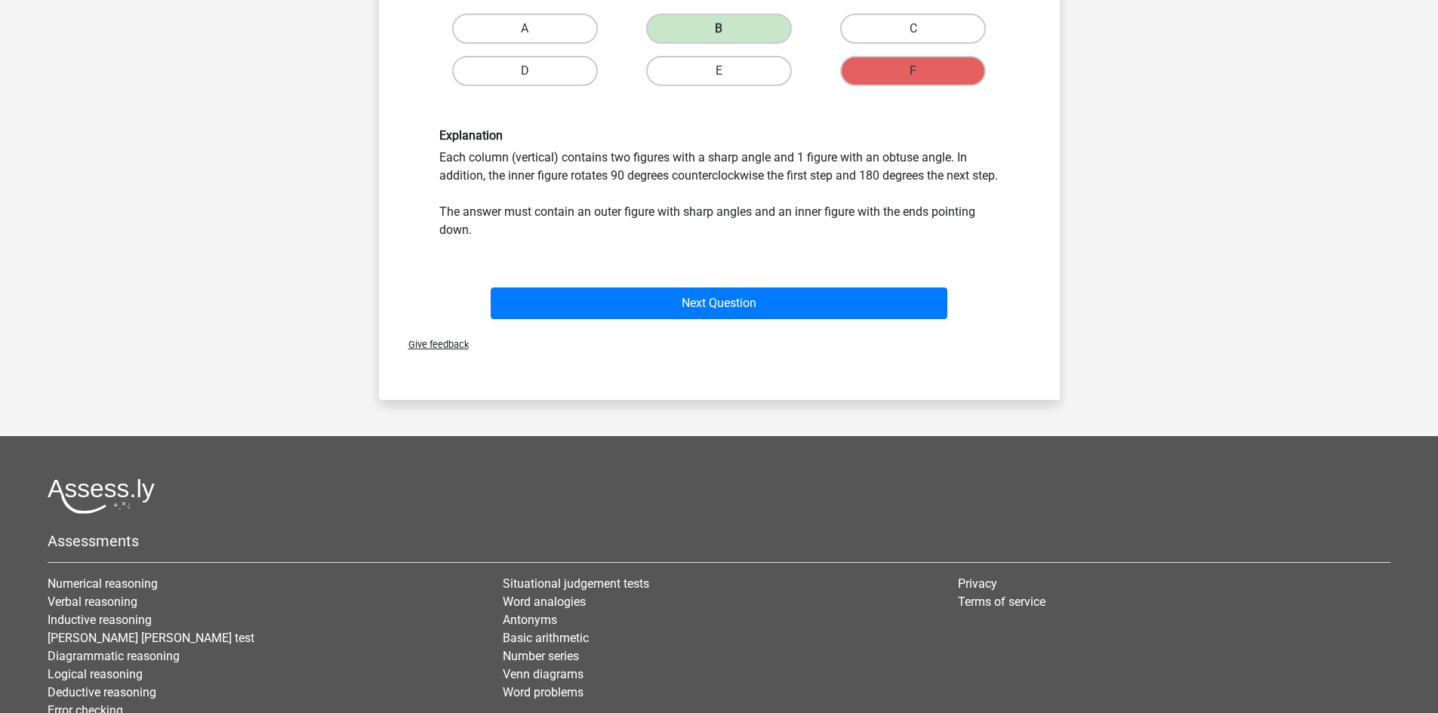
scroll to position [611, 0]
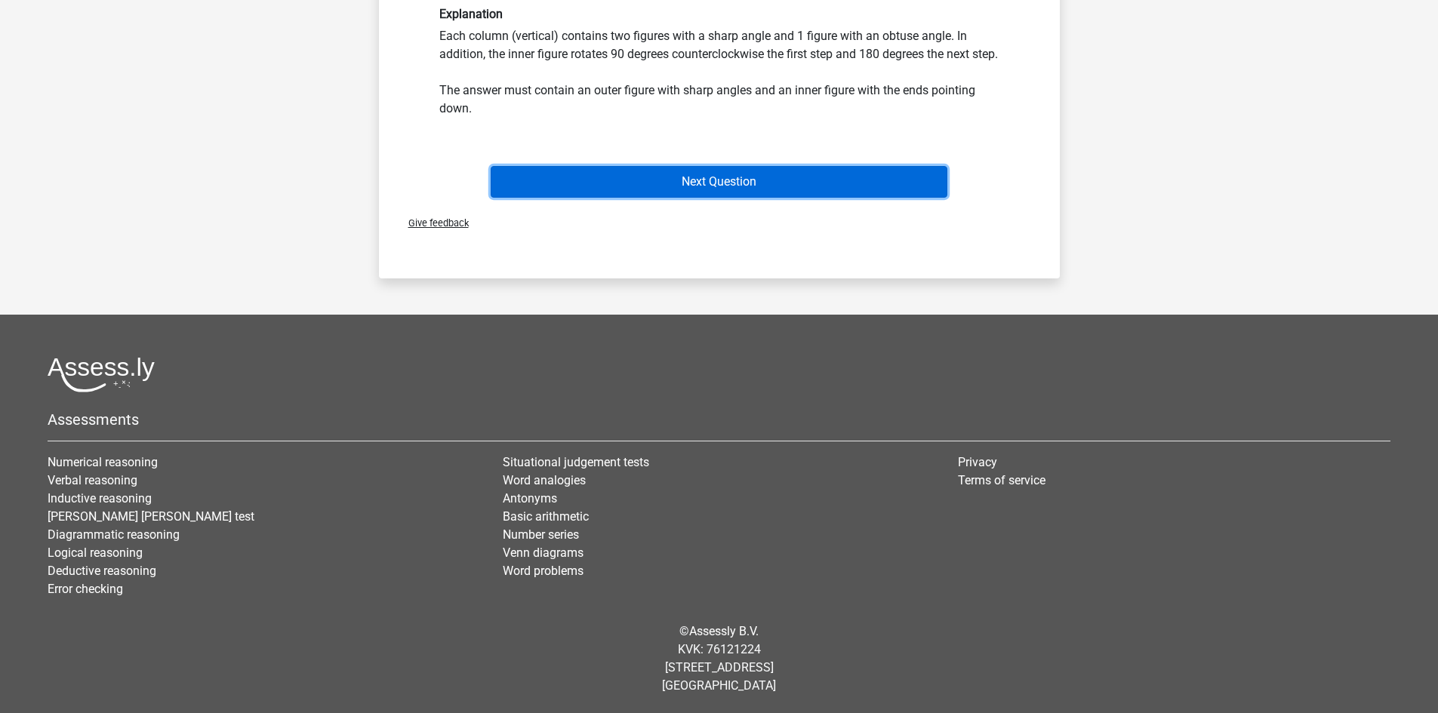
click at [739, 186] on button "Next Question" at bounding box center [719, 182] width 457 height 32
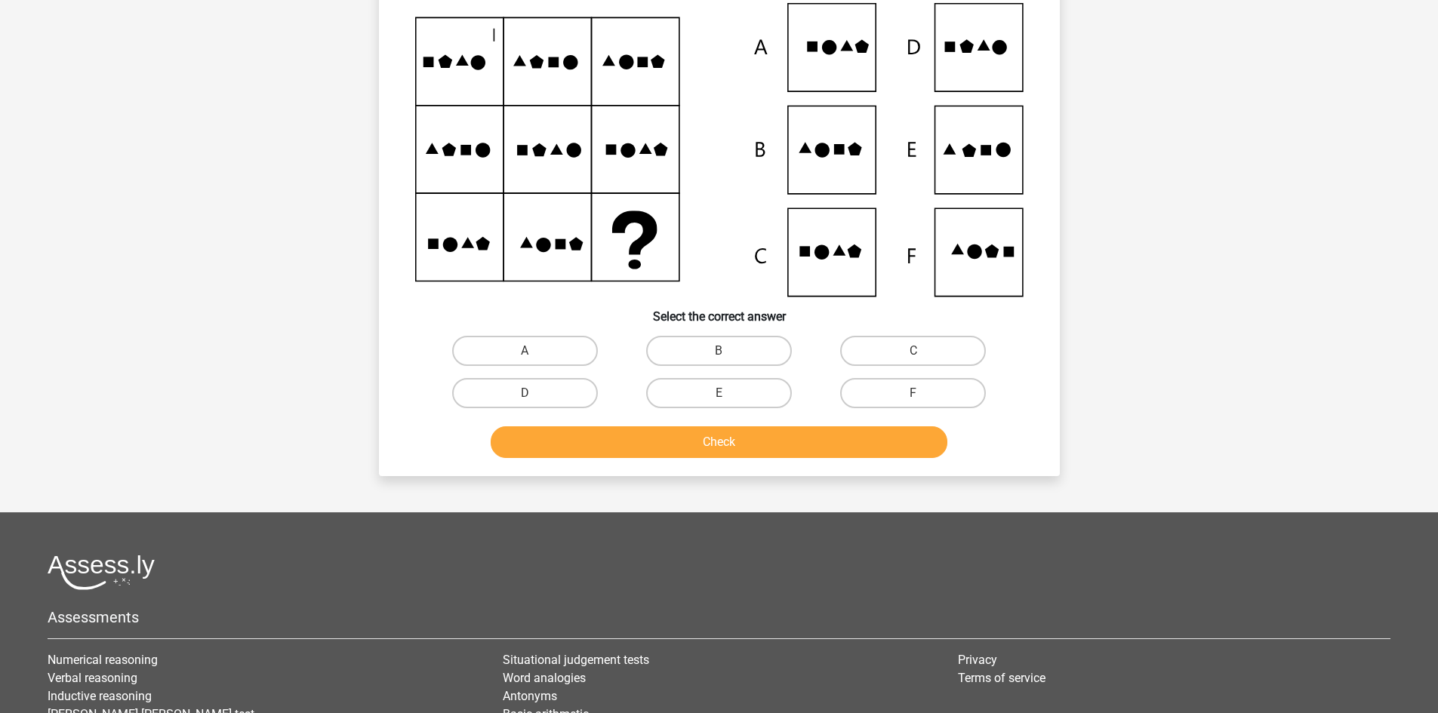
scroll to position [0, 0]
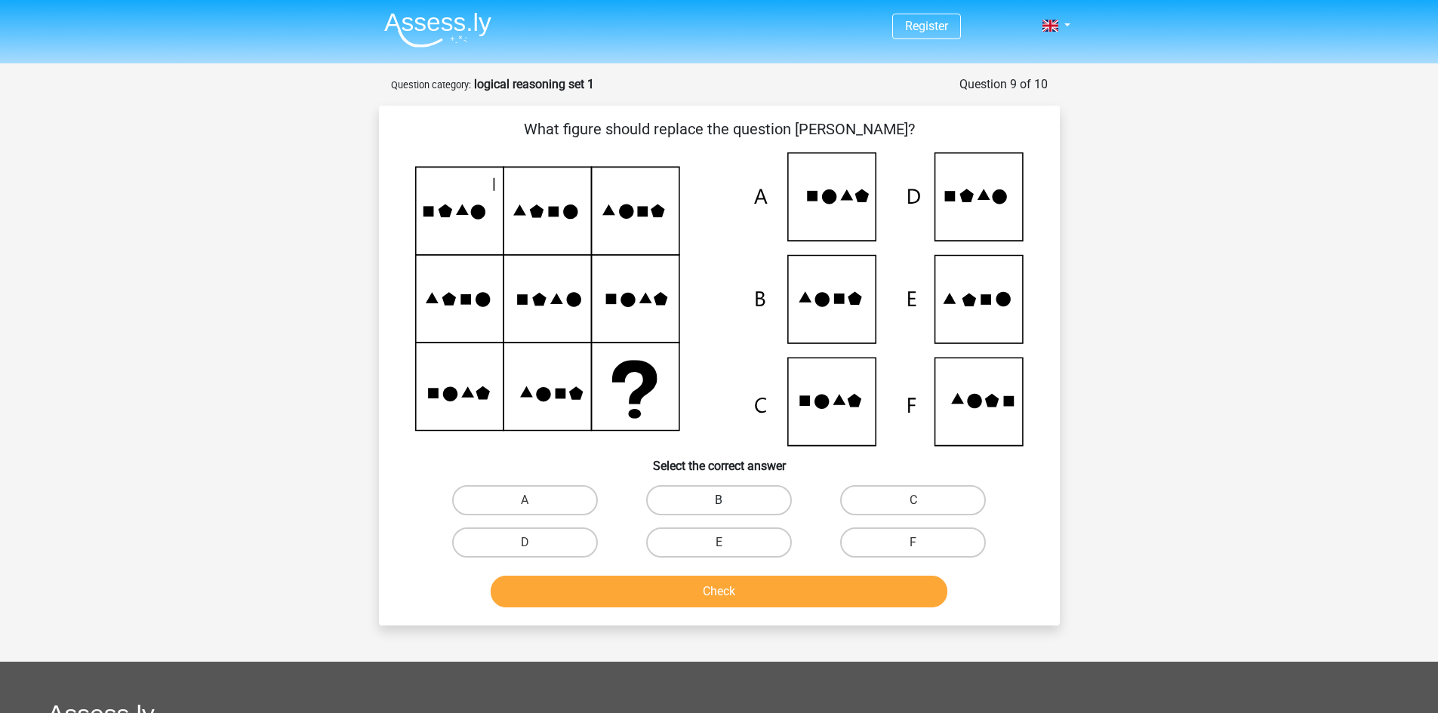
click at [699, 507] on label "B" at bounding box center [719, 500] width 146 height 30
click at [719, 507] on input "B" at bounding box center [724, 505] width 10 height 10
radio input "true"
click at [759, 540] on label "E" at bounding box center [719, 543] width 146 height 30
click at [728, 543] on input "E" at bounding box center [724, 548] width 10 height 10
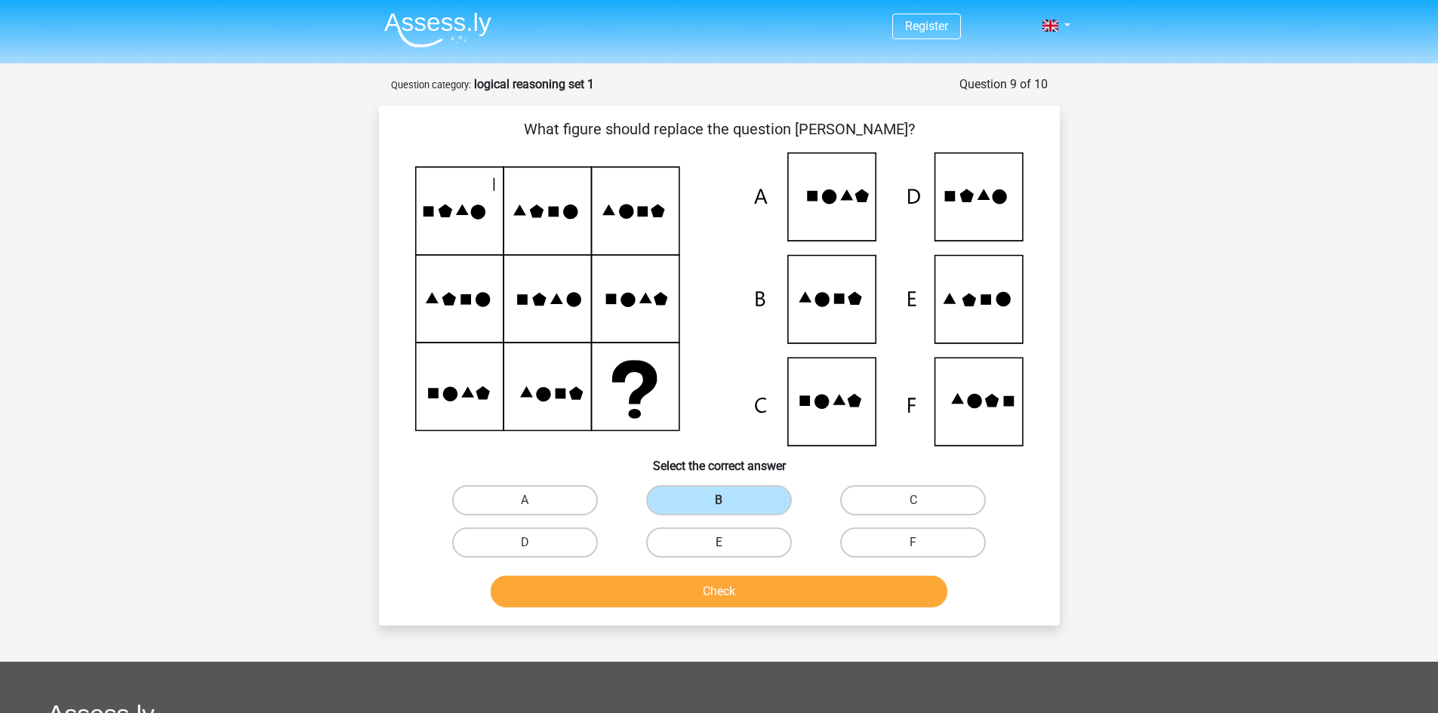
radio input "true"
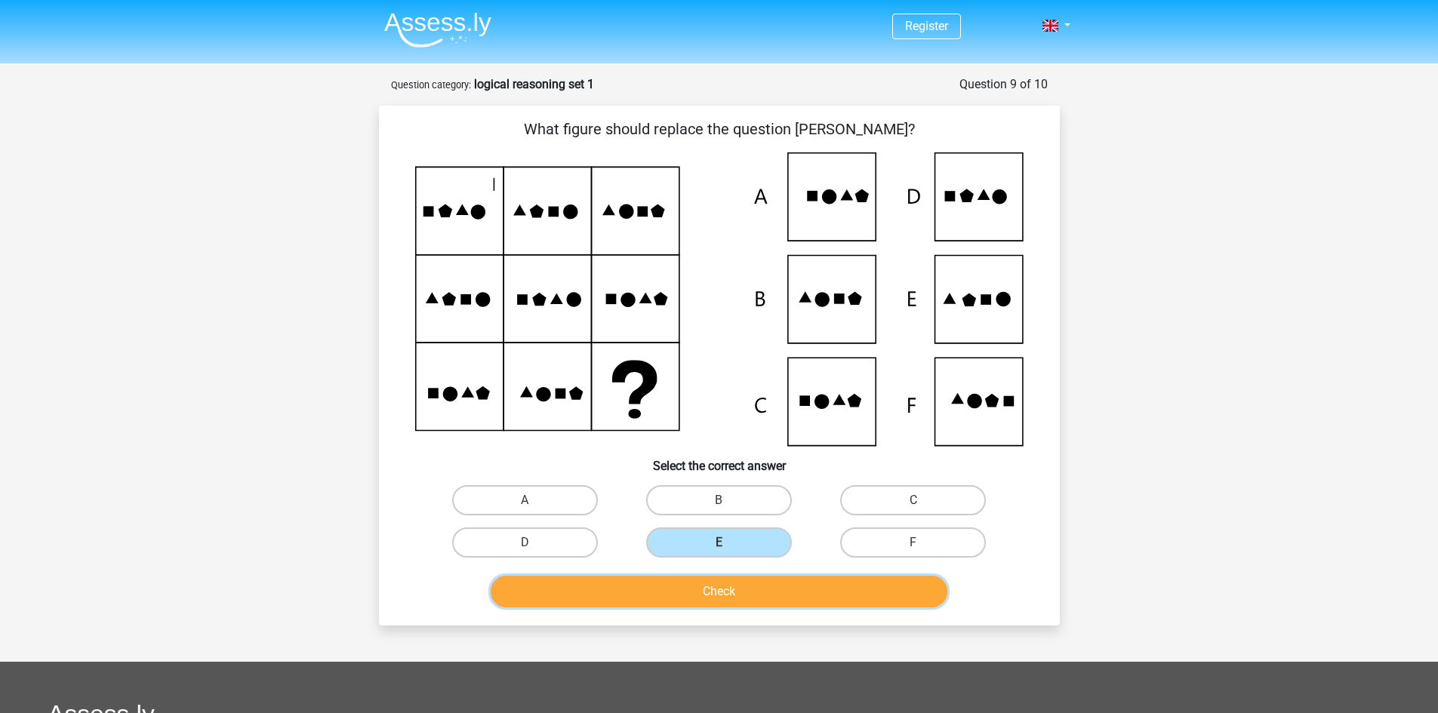
click at [682, 598] on button "Check" at bounding box center [719, 592] width 457 height 32
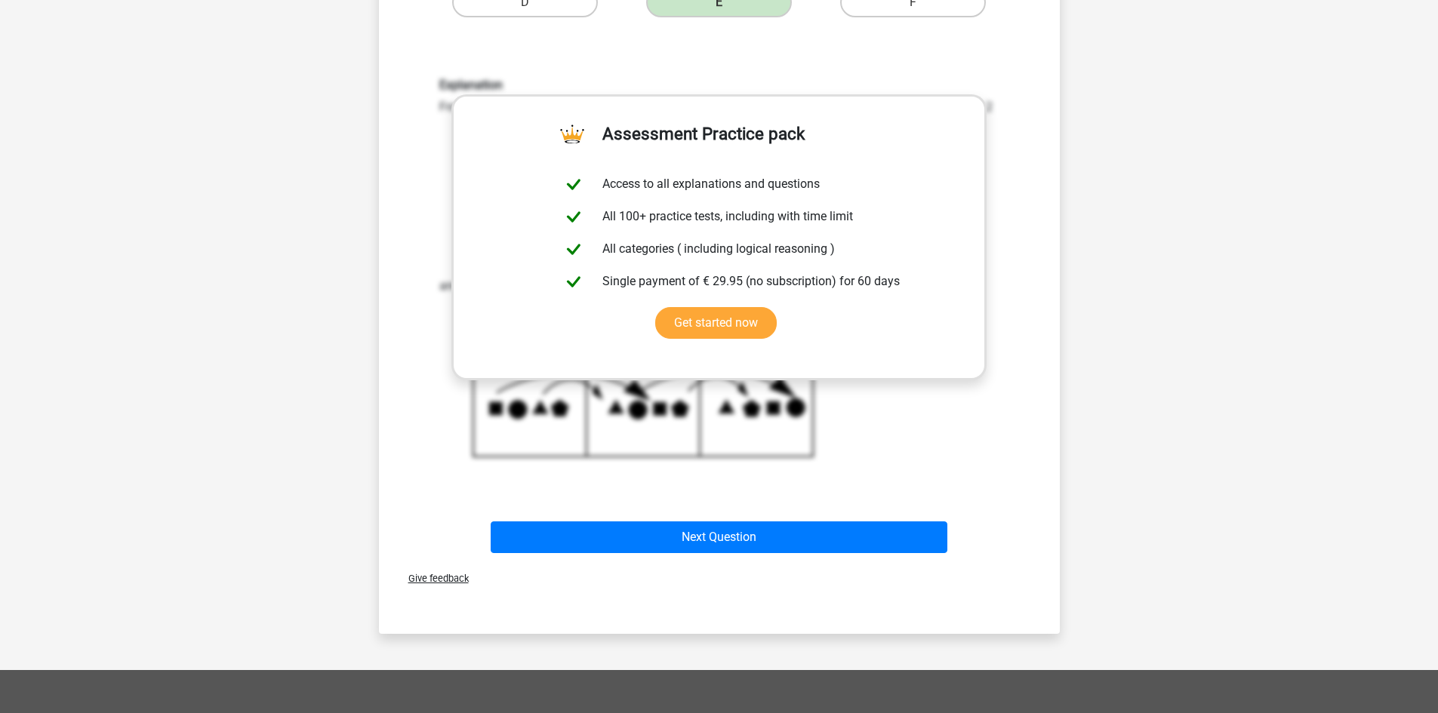
scroll to position [678, 0]
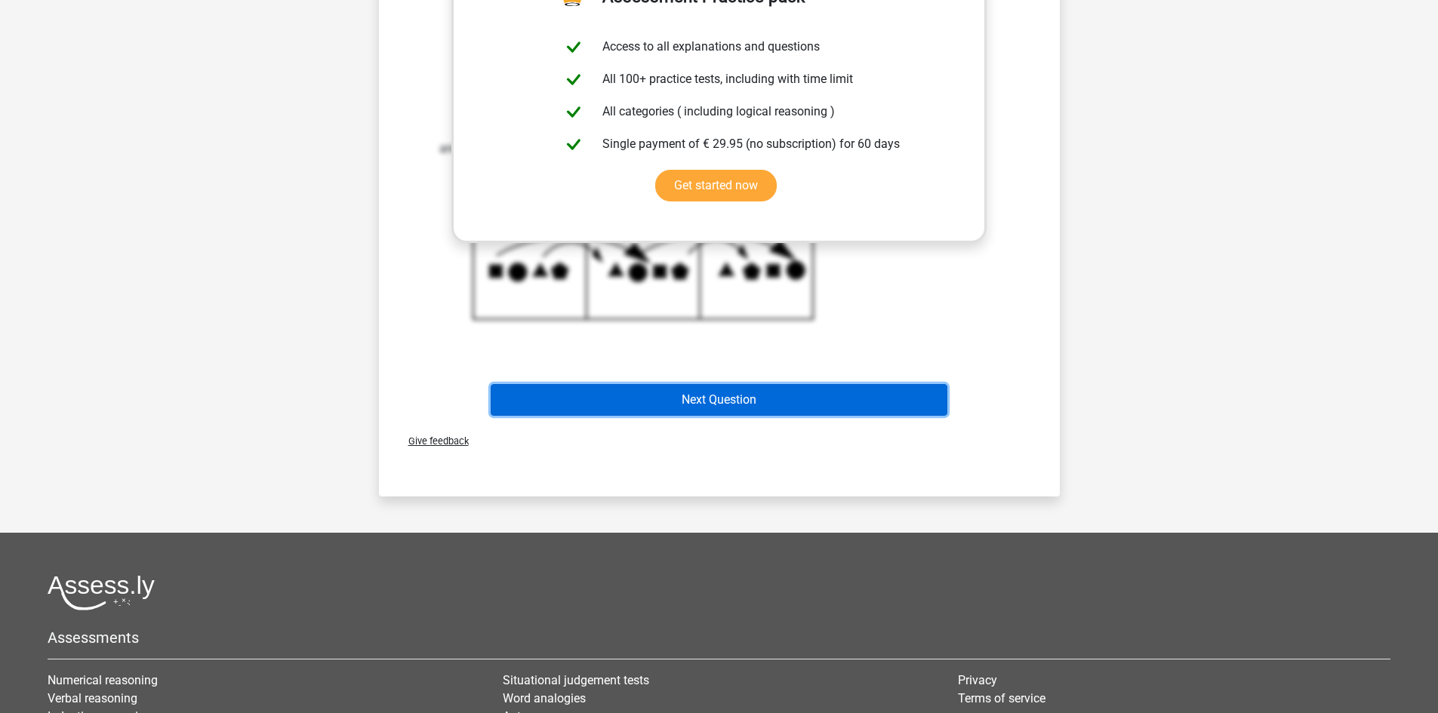
click at [717, 405] on button "Next Question" at bounding box center [719, 400] width 457 height 32
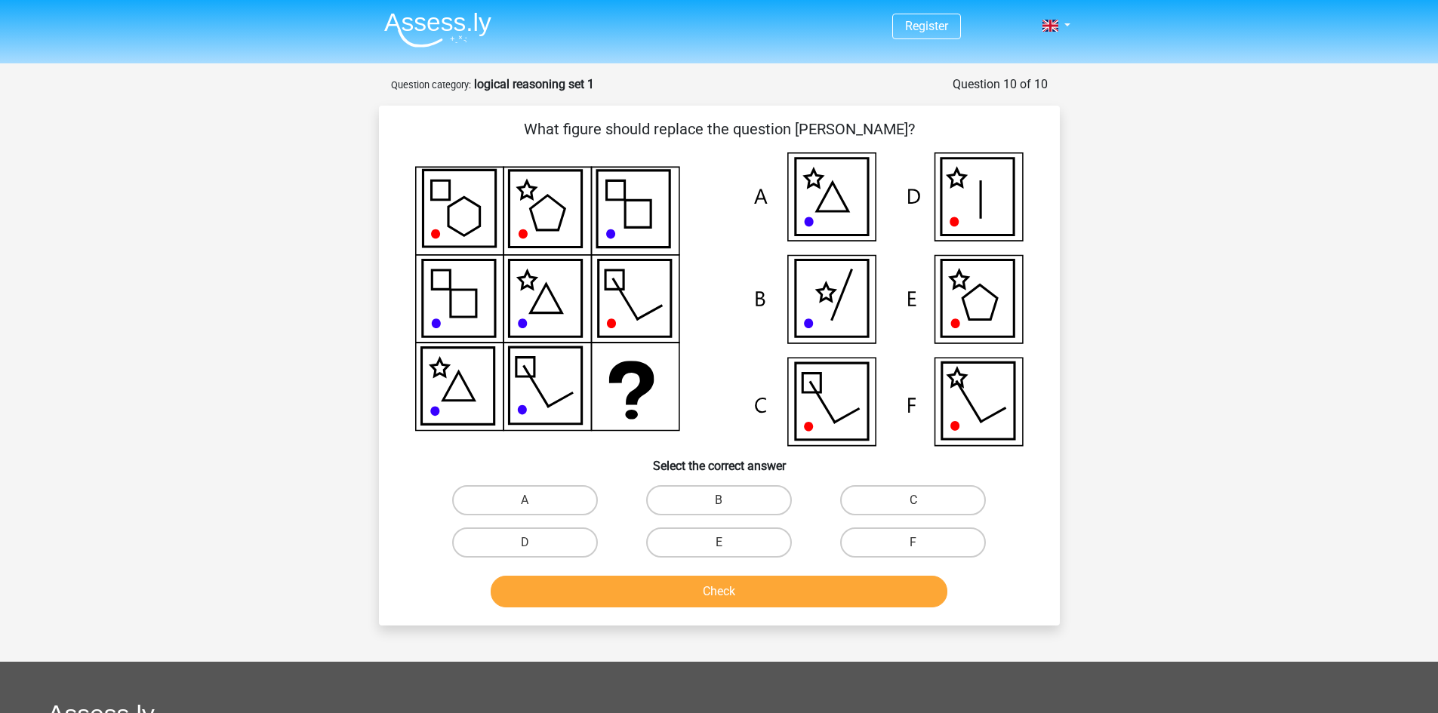
scroll to position [25, 0]
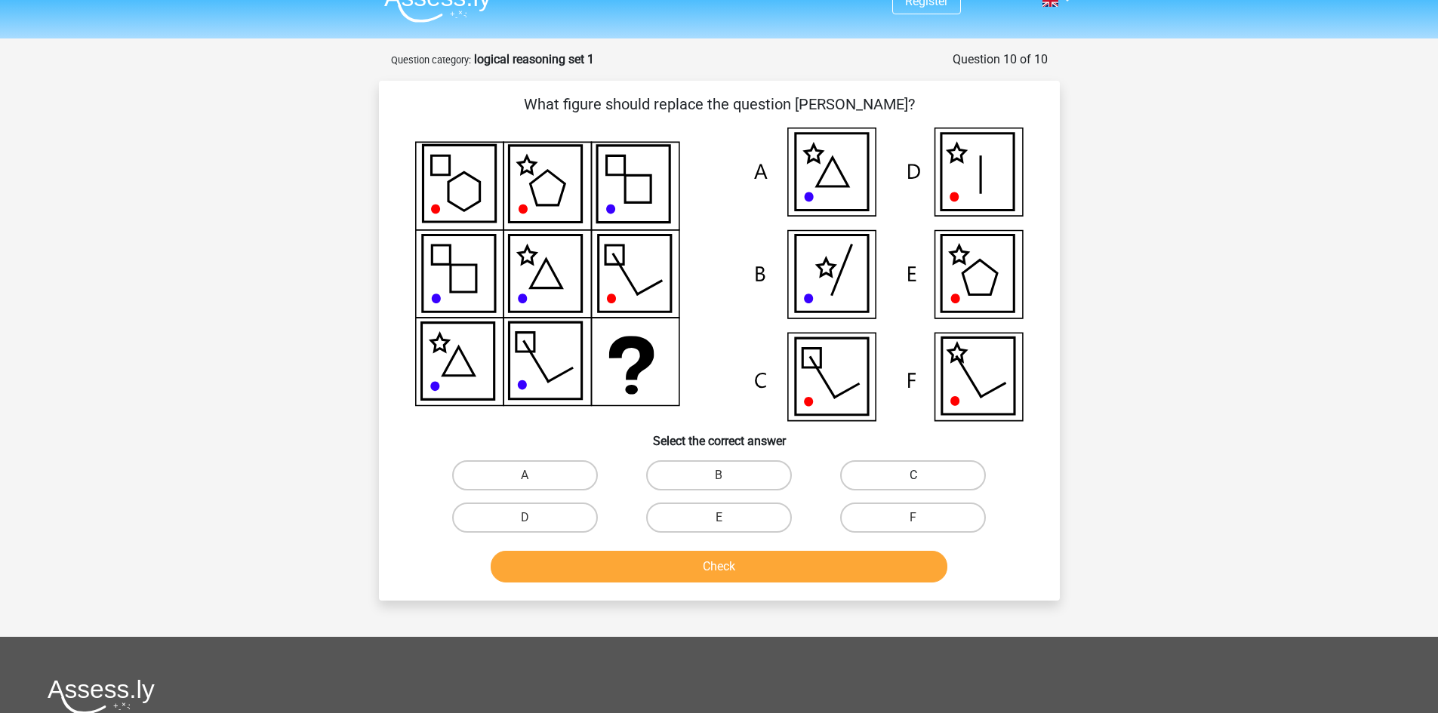
click at [904, 483] on label "C" at bounding box center [913, 475] width 146 height 30
click at [913, 483] on input "C" at bounding box center [918, 481] width 10 height 10
radio input "true"
click at [792, 565] on button "Check" at bounding box center [719, 567] width 457 height 32
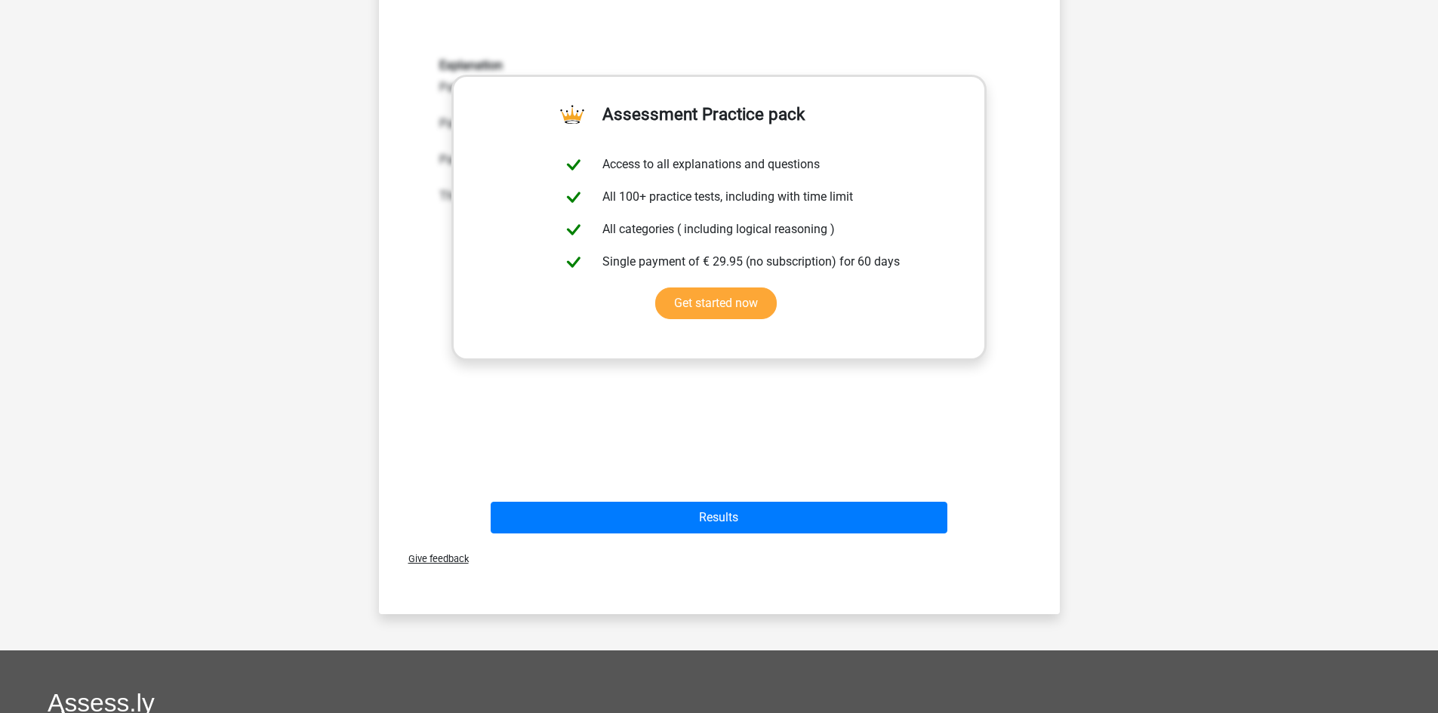
scroll to position [568, 0]
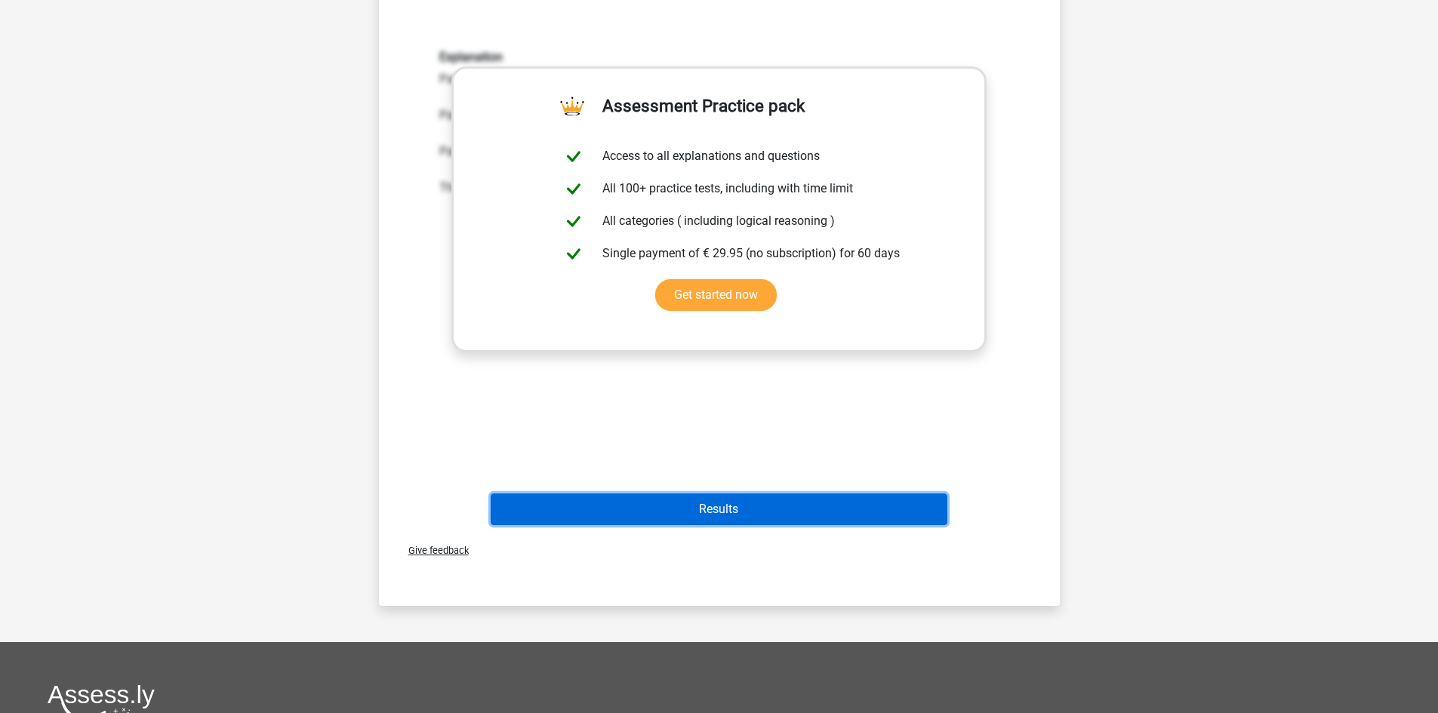
click at [747, 513] on button "Results" at bounding box center [719, 510] width 457 height 32
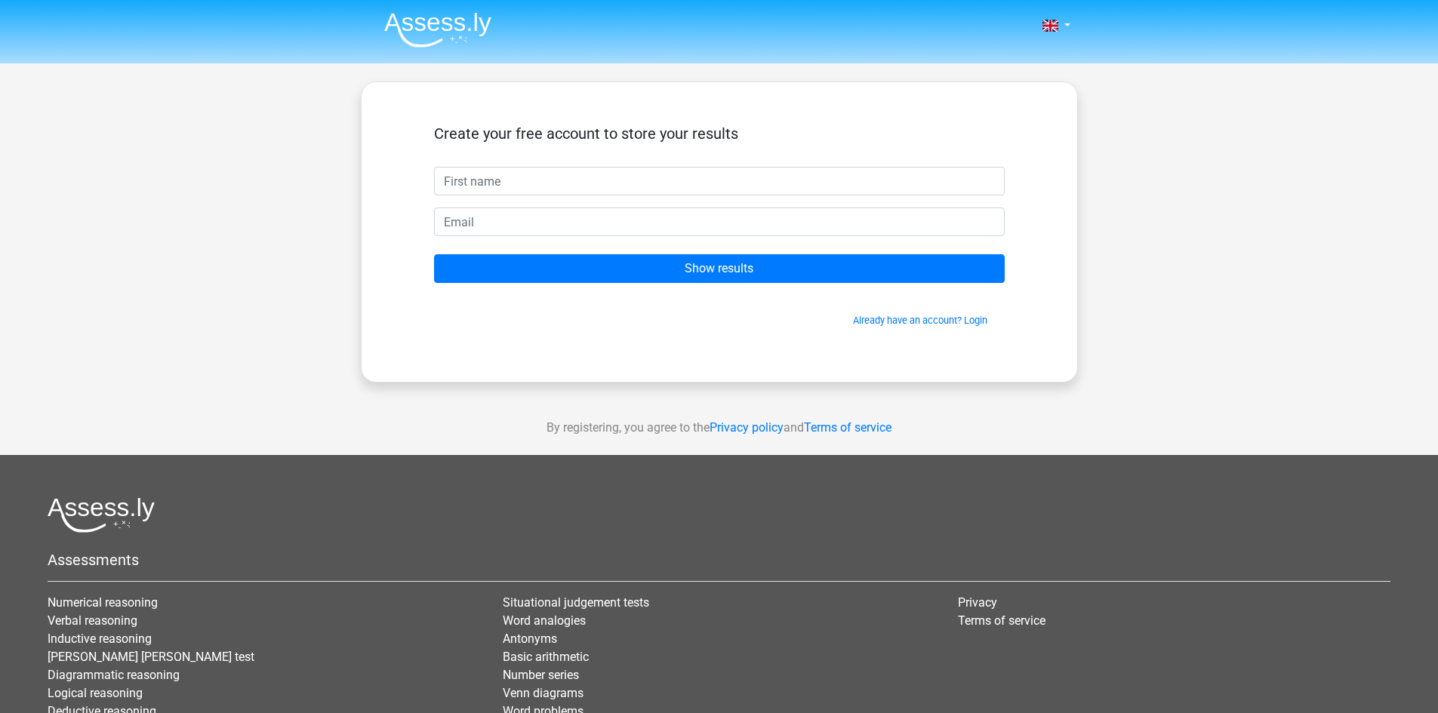
click at [690, 186] on input "text" at bounding box center [719, 181] width 571 height 29
click at [712, 185] on input "text" at bounding box center [719, 181] width 571 height 29
type input "m"
type input "My"
click at [657, 227] on input "email" at bounding box center [719, 222] width 571 height 29
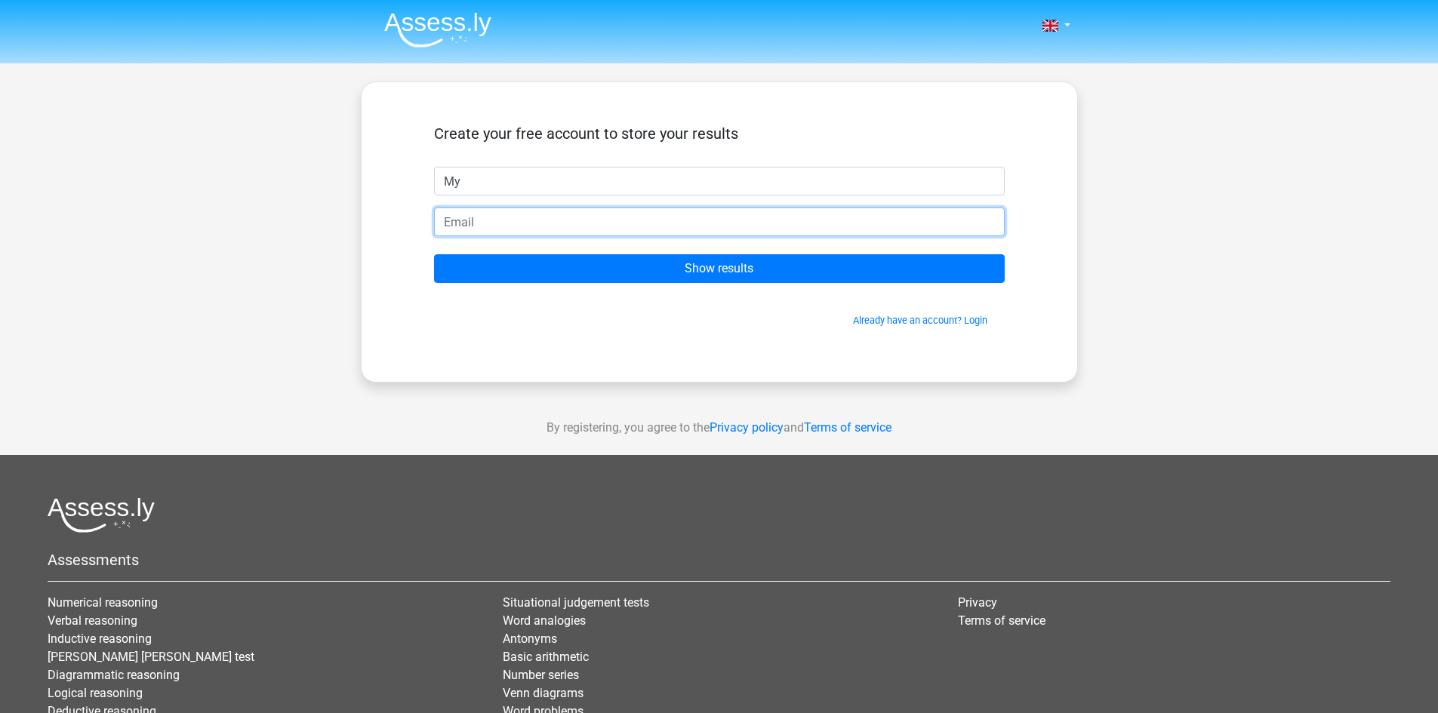
type input "[DOMAIN_NAME][EMAIL_ADDRESS][DOMAIN_NAME]"
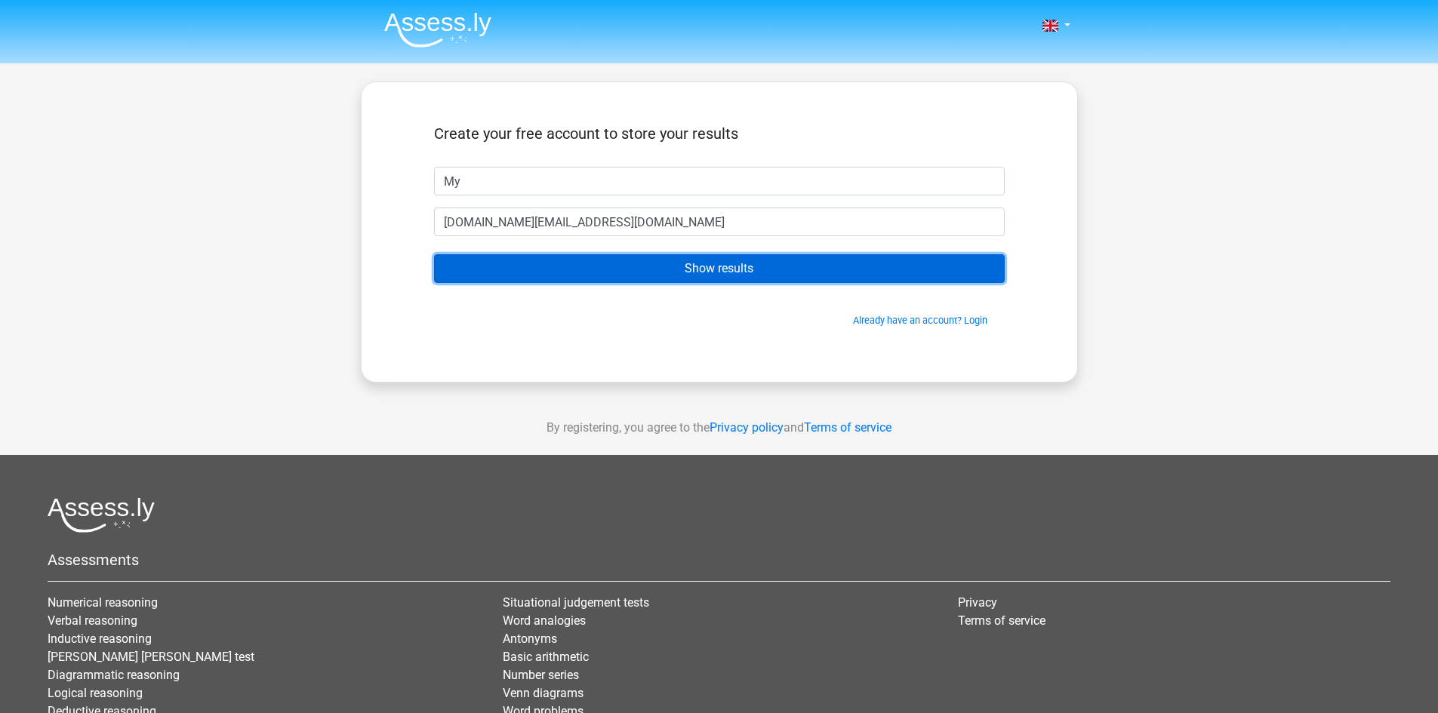
click at [538, 269] on input "Show results" at bounding box center [719, 268] width 571 height 29
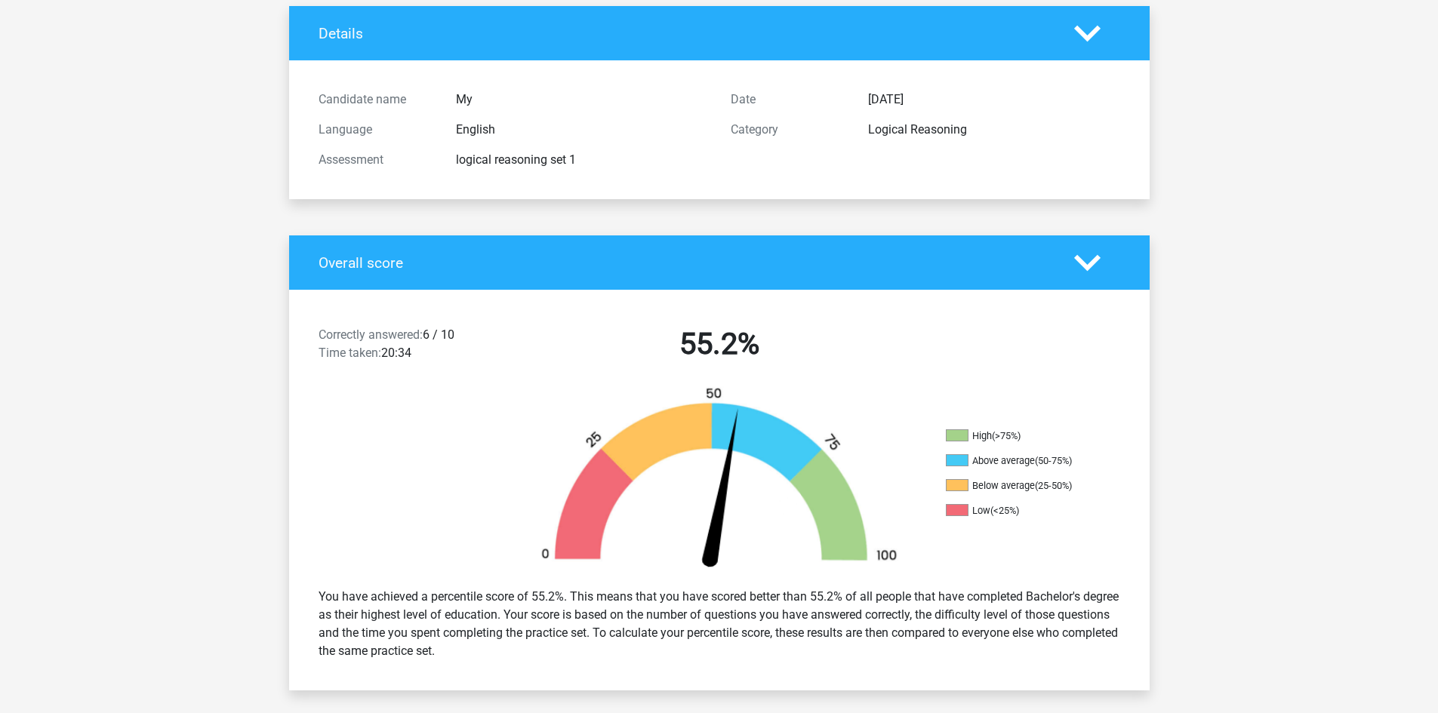
scroll to position [94, 0]
